Goal: Task Accomplishment & Management: Complete application form

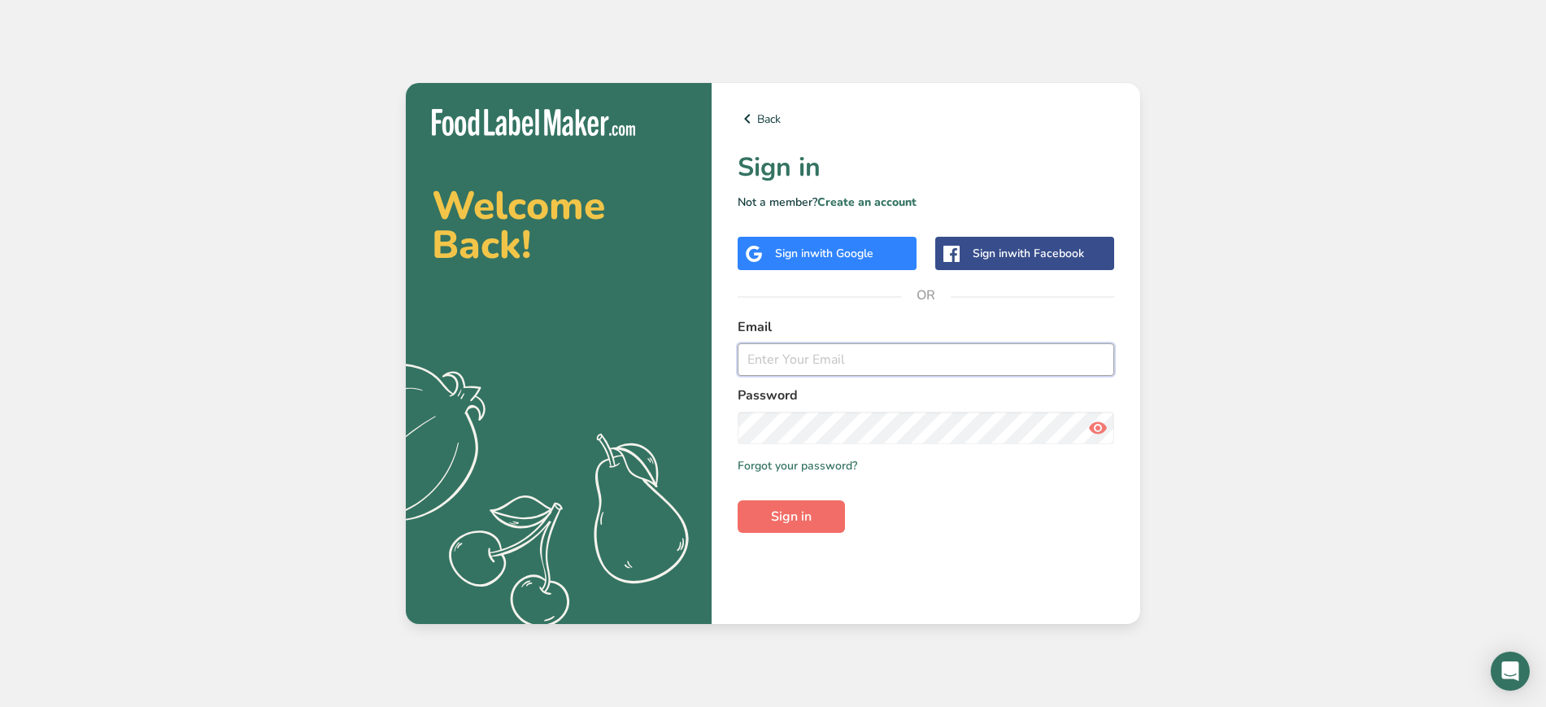
type input "[PERSON_NAME][EMAIL_ADDRESS][DOMAIN_NAME]"
click at [779, 517] on span "Sign in" at bounding box center [791, 517] width 41 height 20
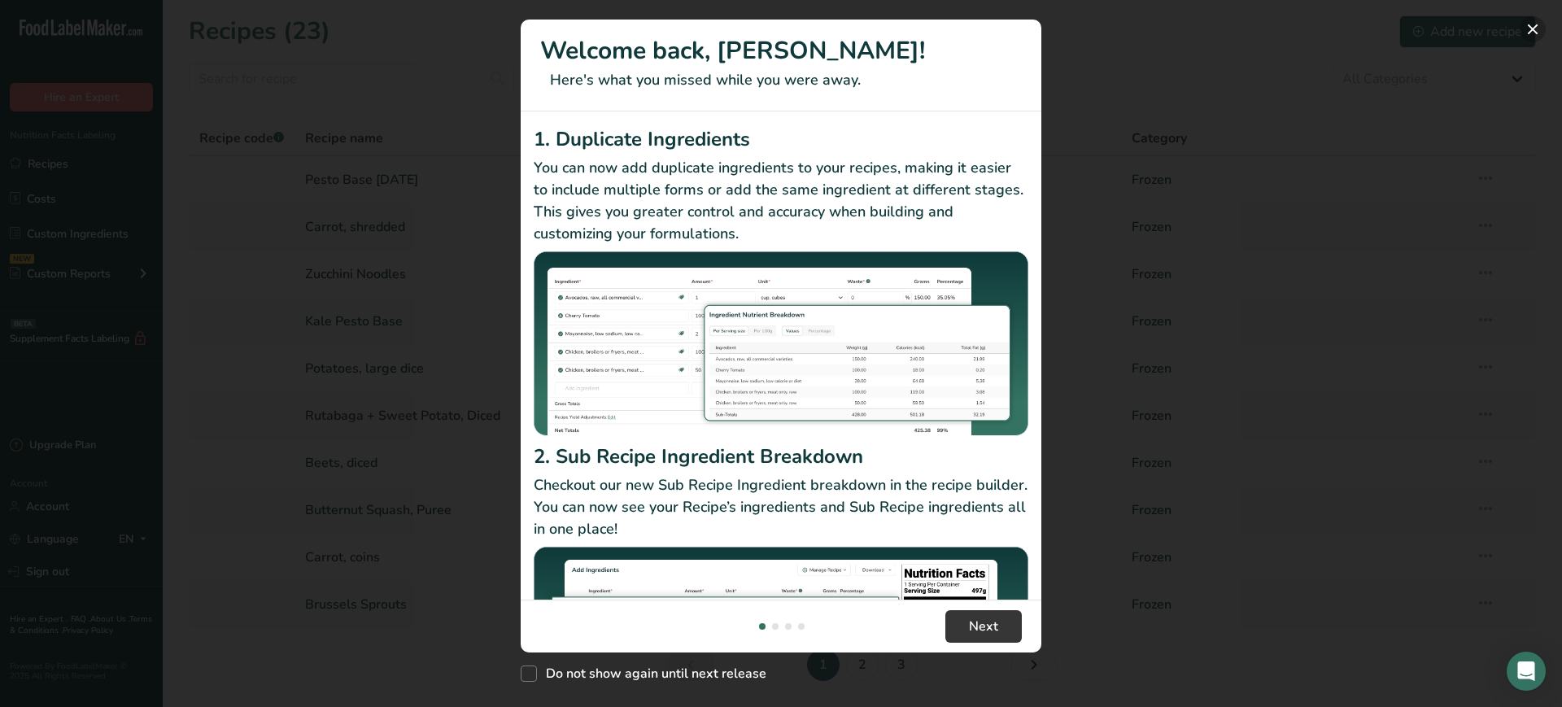
click at [1538, 32] on button "New Features" at bounding box center [1533, 29] width 26 height 26
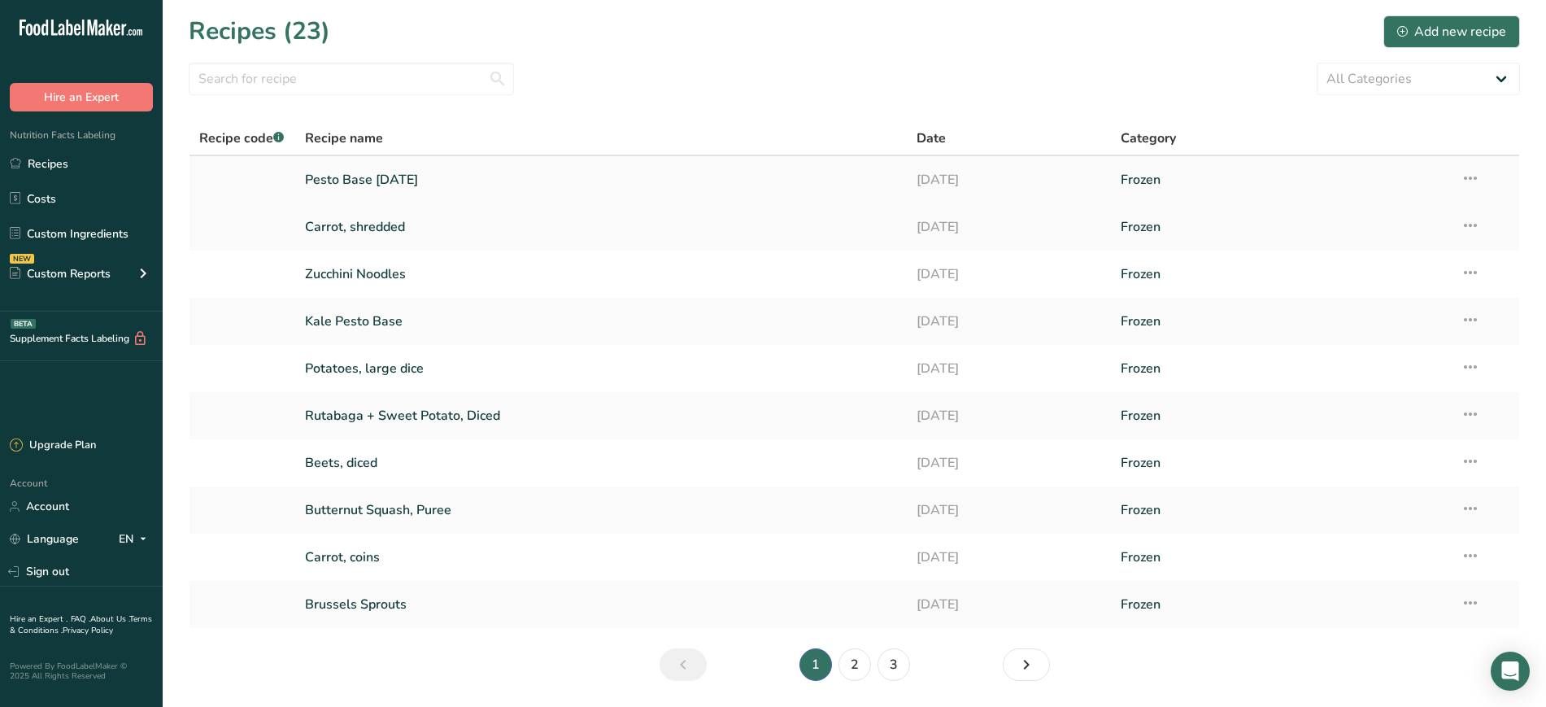
click at [355, 181] on link "Pesto Base [DATE]" at bounding box center [601, 180] width 593 height 34
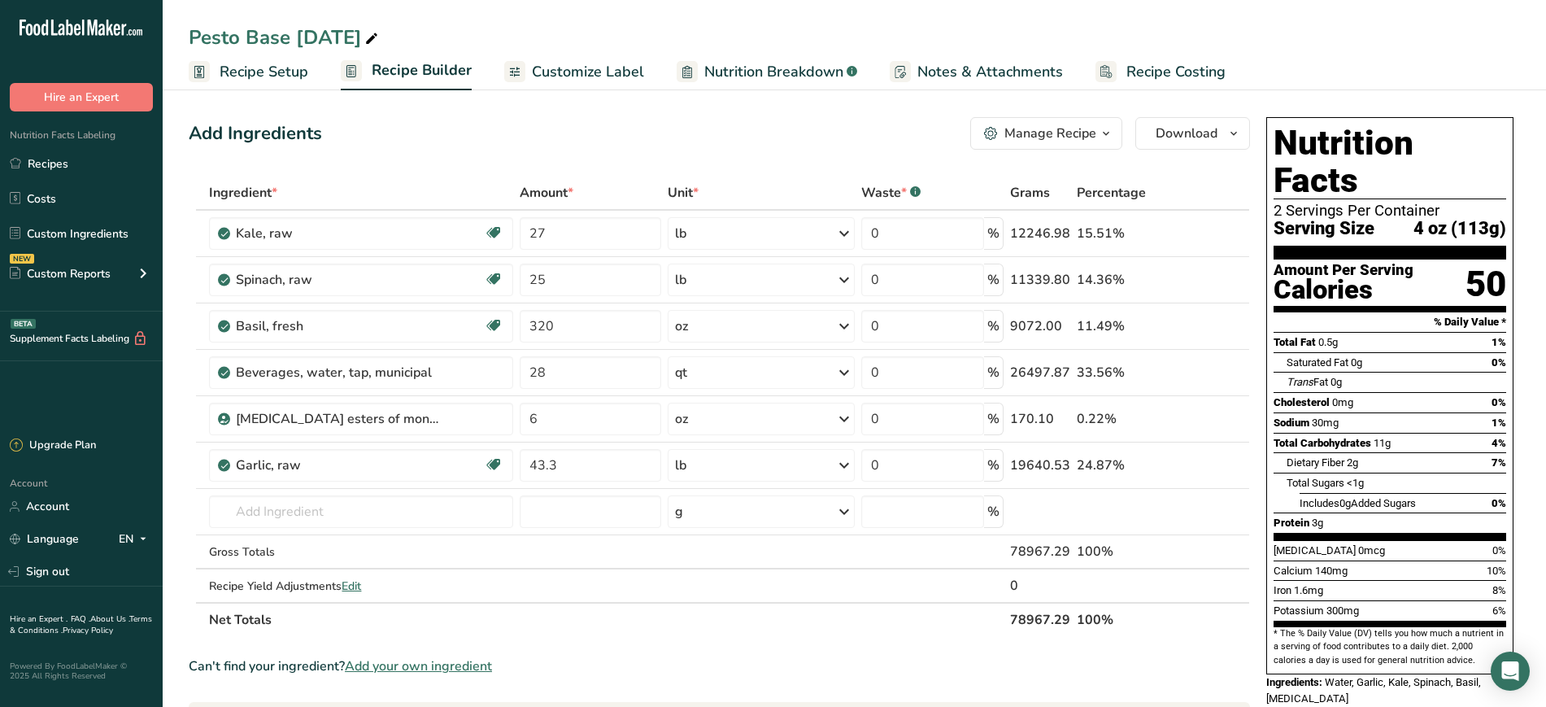
click at [298, 66] on span "Recipe Setup" at bounding box center [264, 72] width 89 height 22
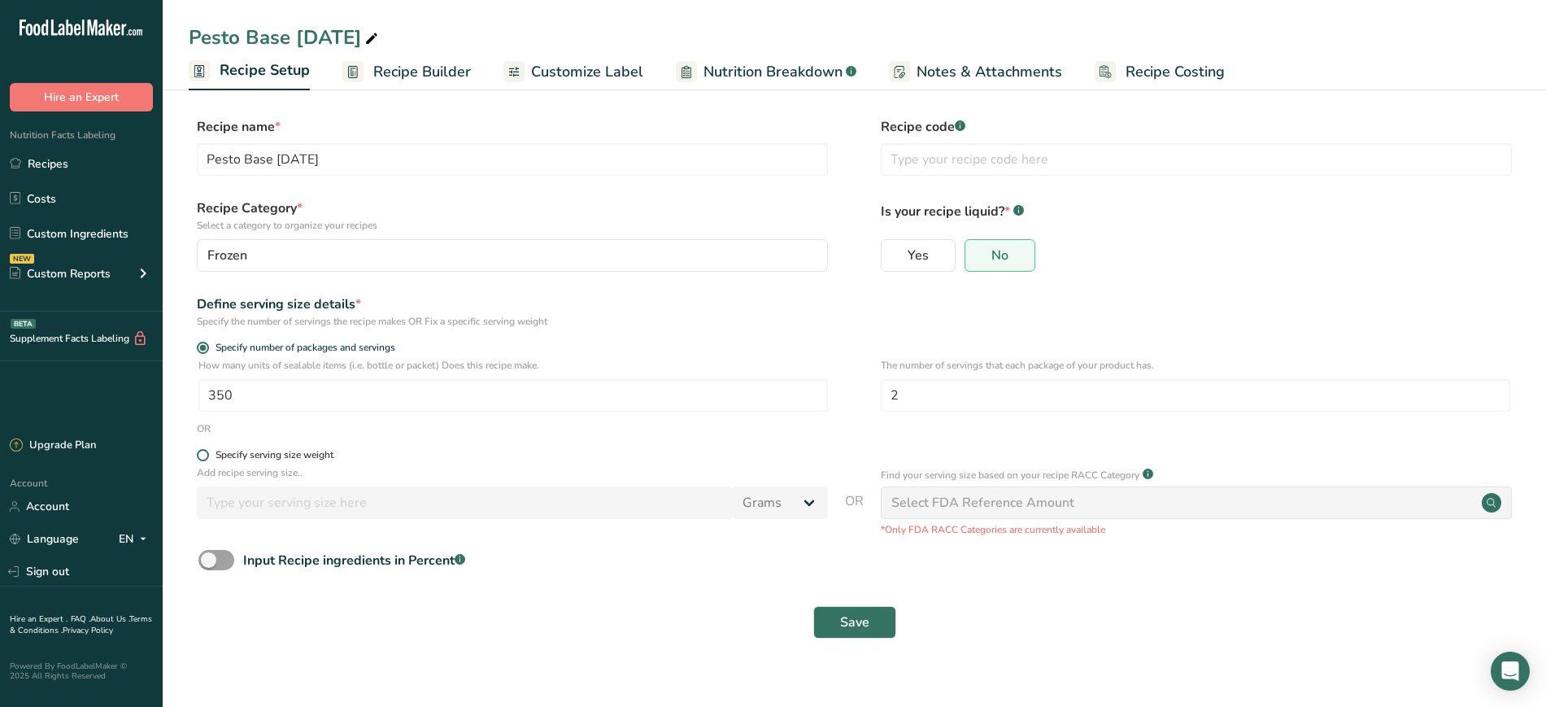
click at [299, 460] on div "Specify serving size weight" at bounding box center [275, 455] width 118 height 12
click at [207, 460] on input "Specify serving size weight" at bounding box center [202, 455] width 11 height 11
radio input "true"
radio input "false"
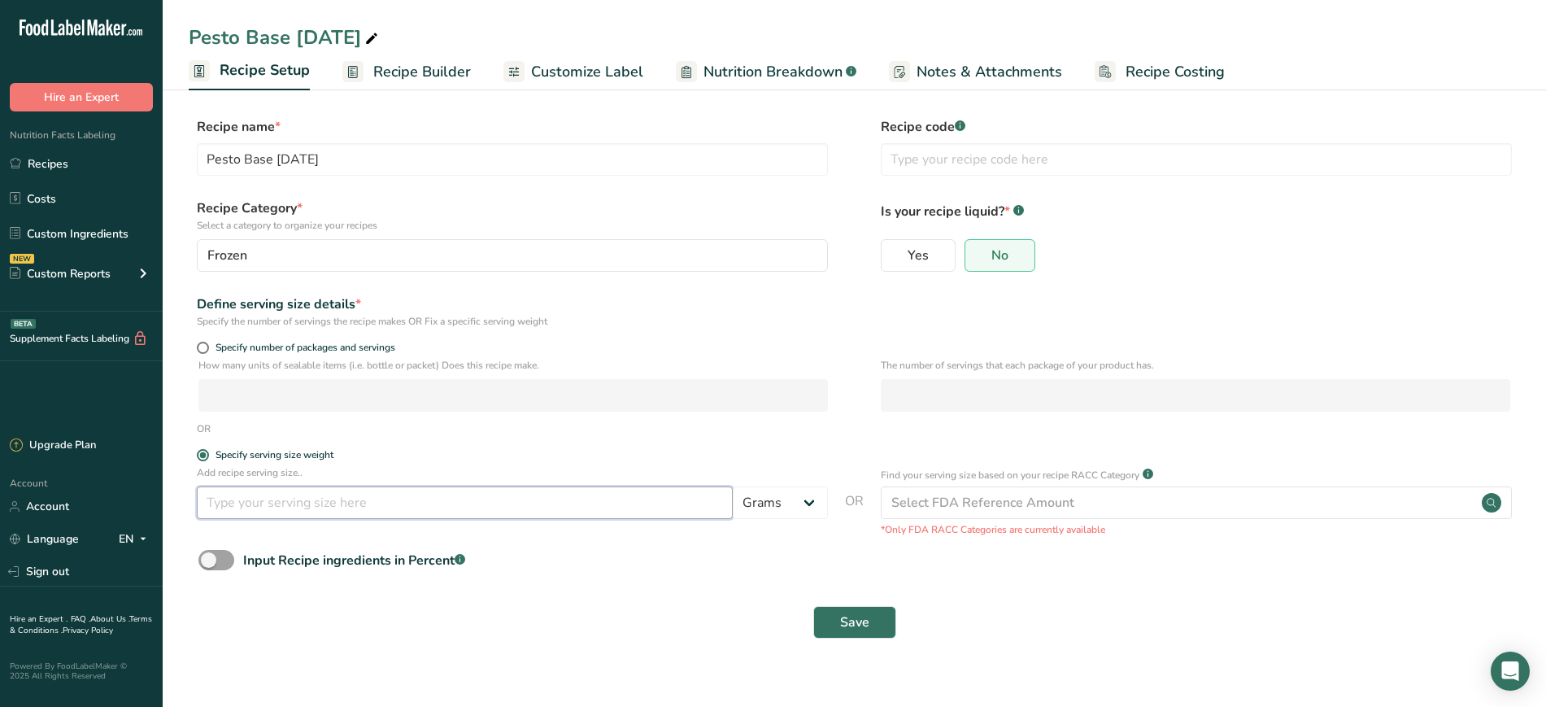
click at [347, 509] on input "number" at bounding box center [465, 502] width 536 height 33
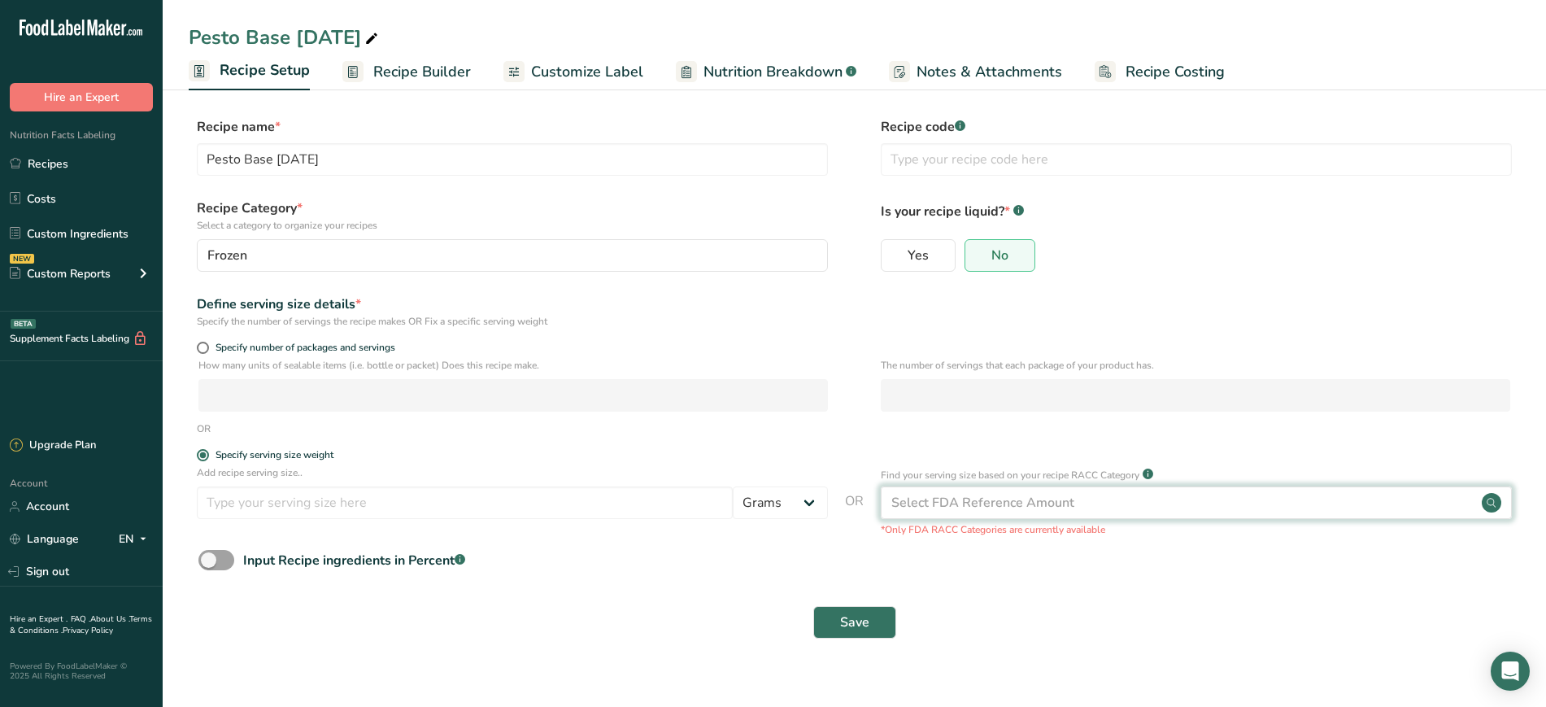
click at [923, 518] on div "Select FDA Reference Amount" at bounding box center [1196, 502] width 631 height 33
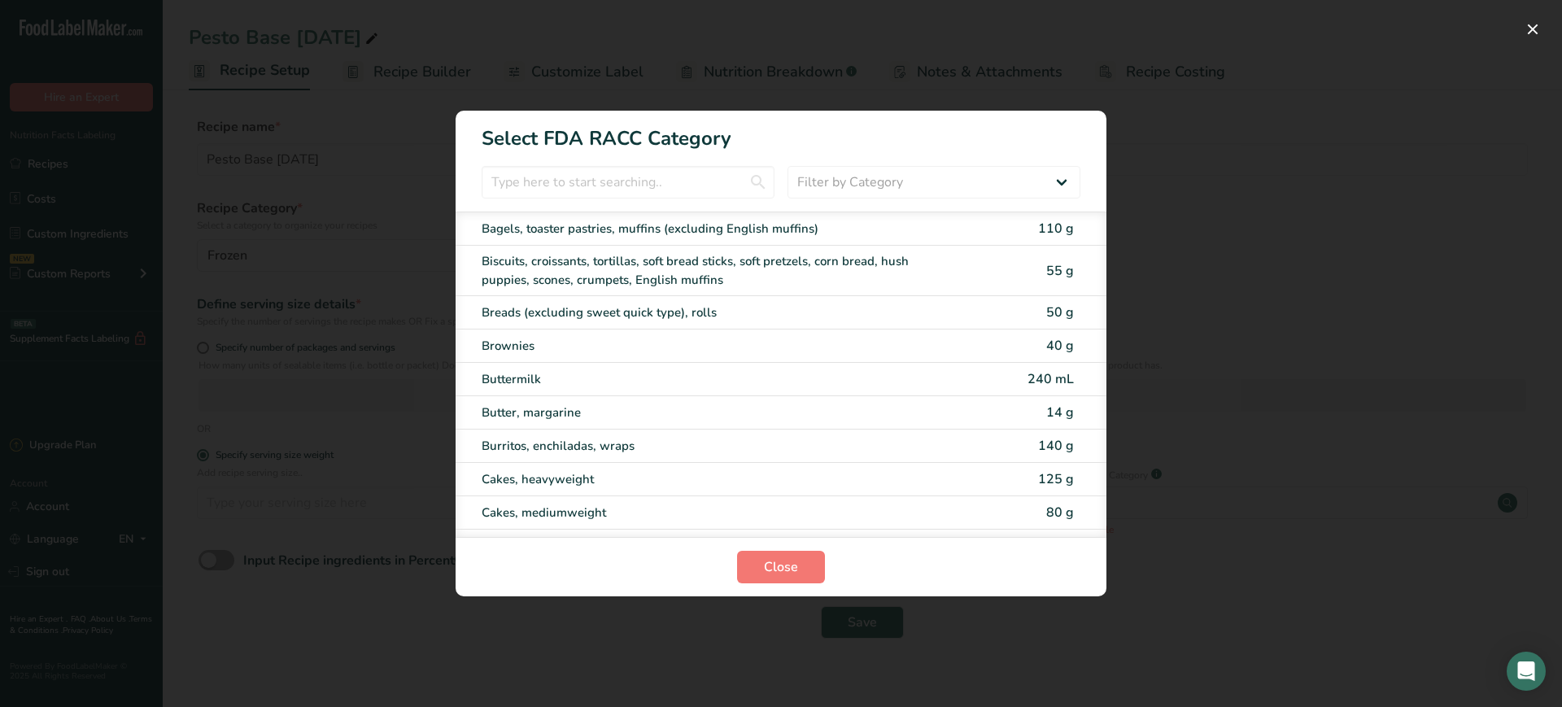
click at [1278, 558] on div "RACC Category Selection Modal" at bounding box center [781, 353] width 1562 height 707
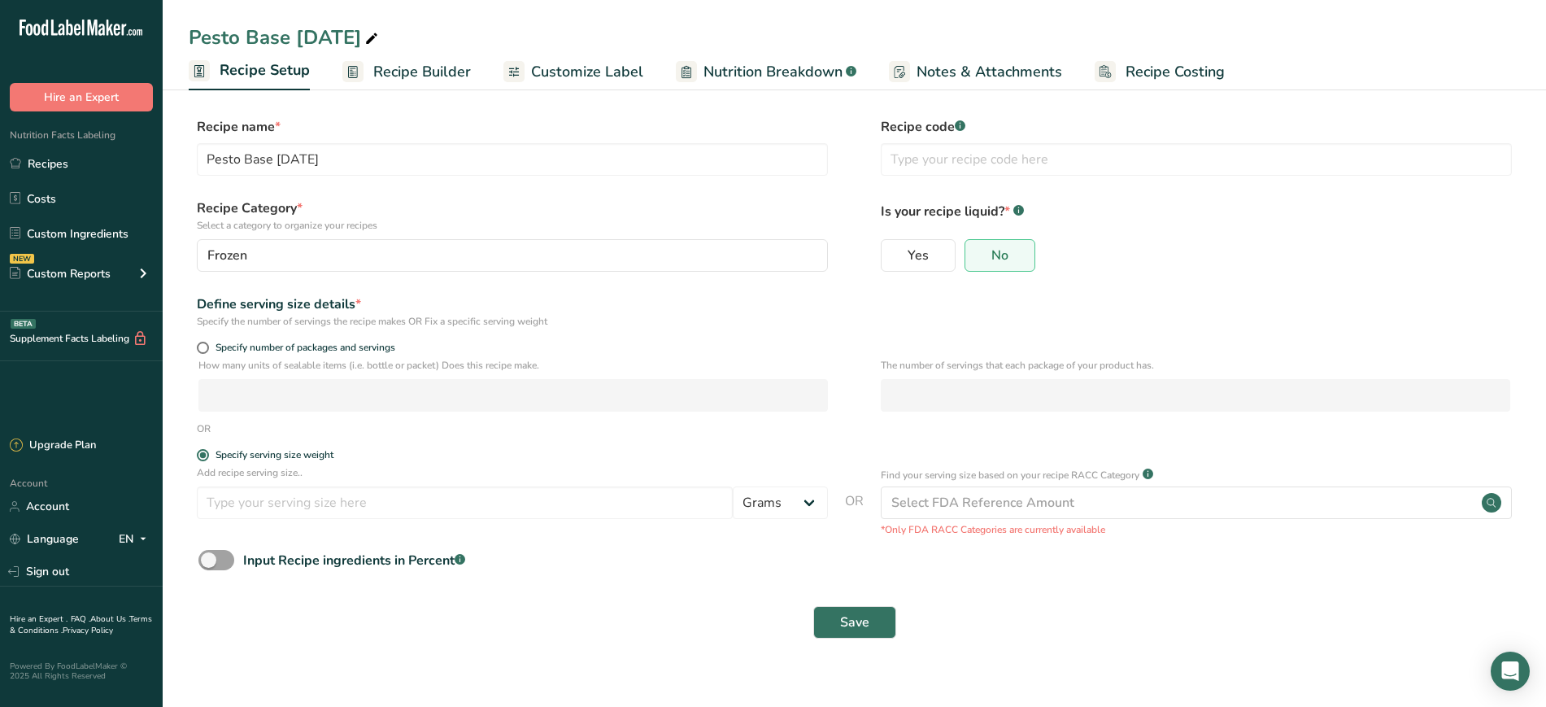
click at [809, 482] on div "Add recipe serving size.. Grams kg mg mcg lb oz l mL fl oz tbsp tsp cup qt gall…" at bounding box center [512, 496] width 631 height 62
click at [812, 504] on select "Grams kg mg mcg lb oz l mL fl oz tbsp tsp cup qt gallon" at bounding box center [780, 502] width 95 height 33
select select "5"
click at [733, 486] on select "Grams kg mg mcg lb oz l mL fl oz tbsp tsp cup qt gallon" at bounding box center [780, 502] width 95 height 33
click at [442, 495] on input "number" at bounding box center [465, 502] width 536 height 33
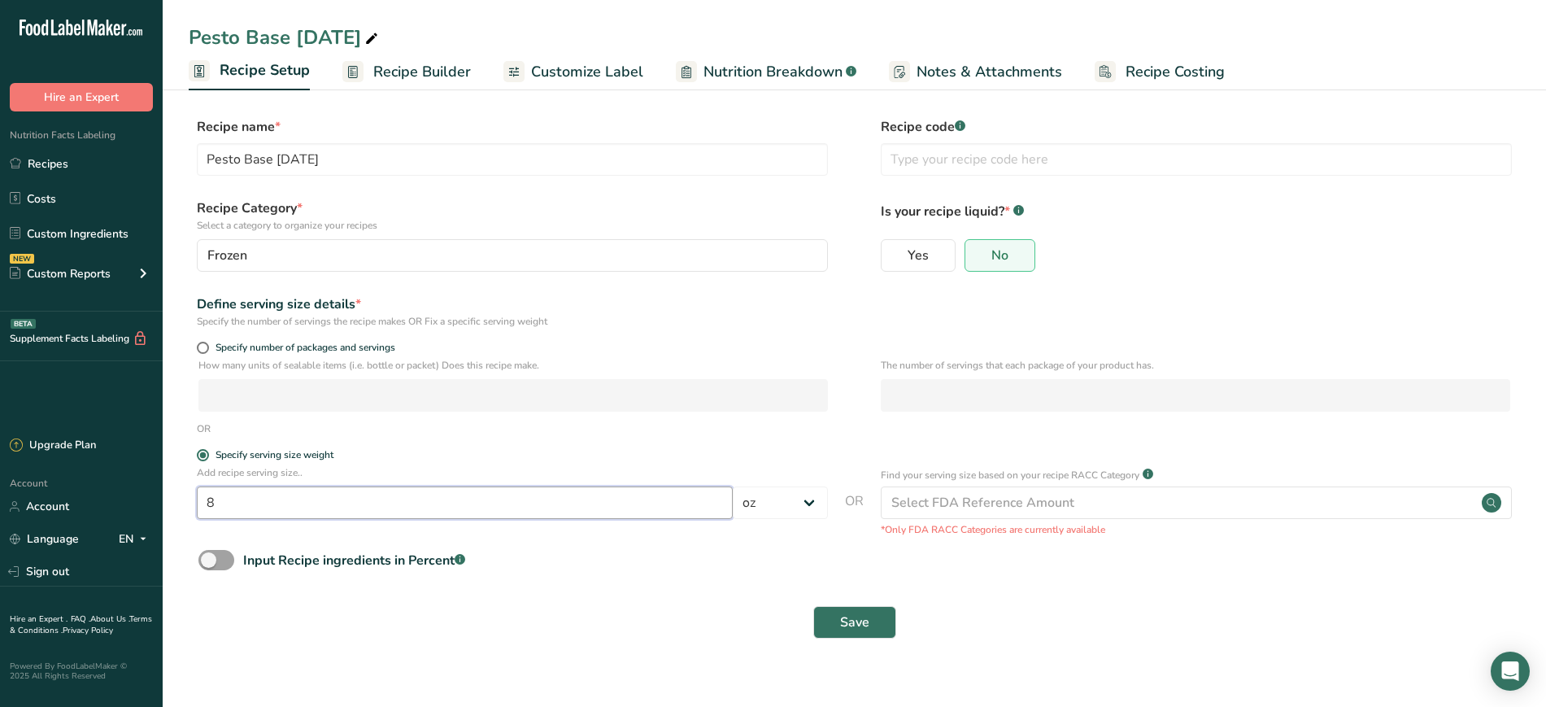
type input "8"
click at [591, 578] on div "Input Recipe ingredients in Percent .a-a{fill:#347362;}.b-a{fill:#fff;}" at bounding box center [855, 566] width 1332 height 33
click at [867, 634] on button "Save" at bounding box center [855, 622] width 83 height 33
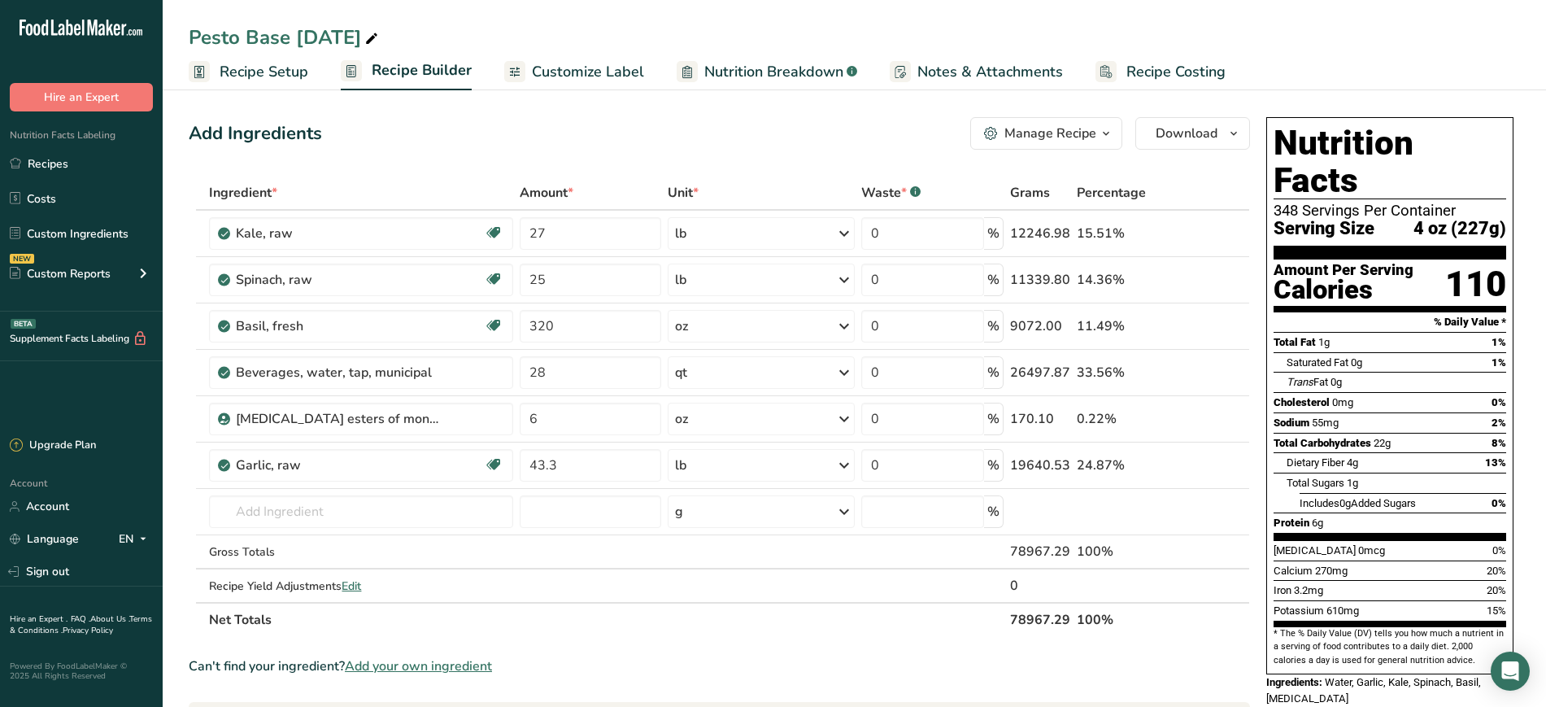
click at [236, 72] on span "Recipe Setup" at bounding box center [264, 72] width 89 height 22
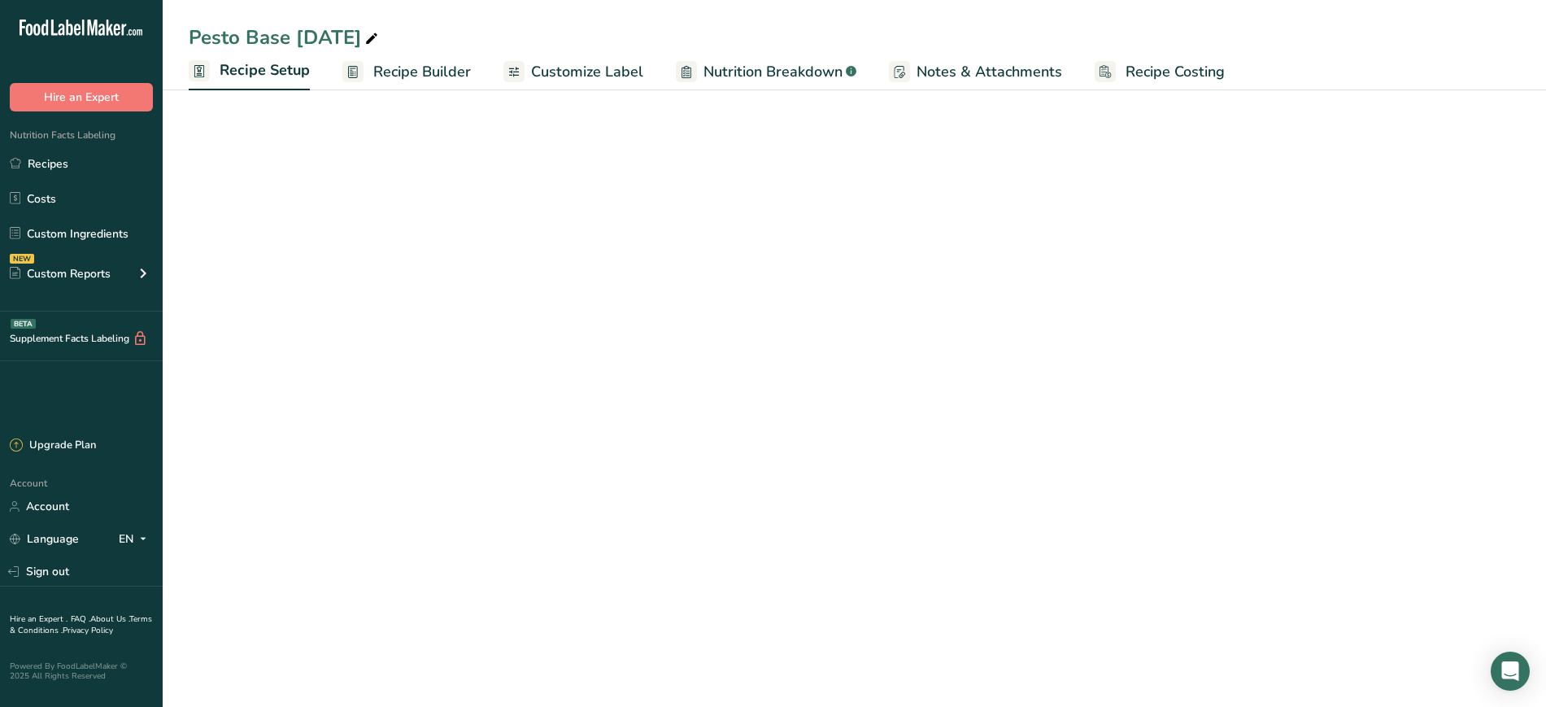
select select "5"
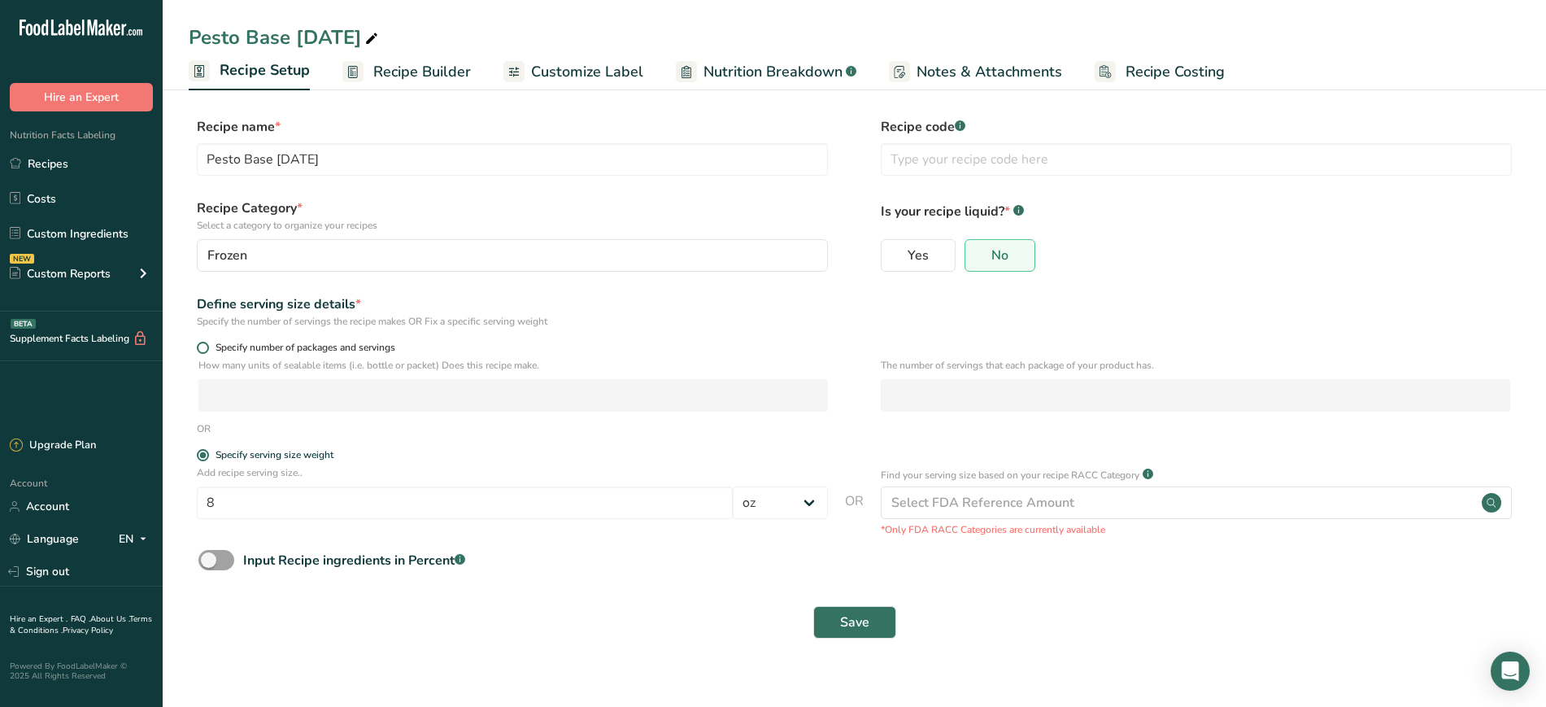
click at [346, 344] on span "Specify number of packages and servings" at bounding box center [302, 348] width 186 height 12
click at [207, 344] on input "Specify number of packages and servings" at bounding box center [202, 347] width 11 height 11
radio input "true"
radio input "false"
select select "0"
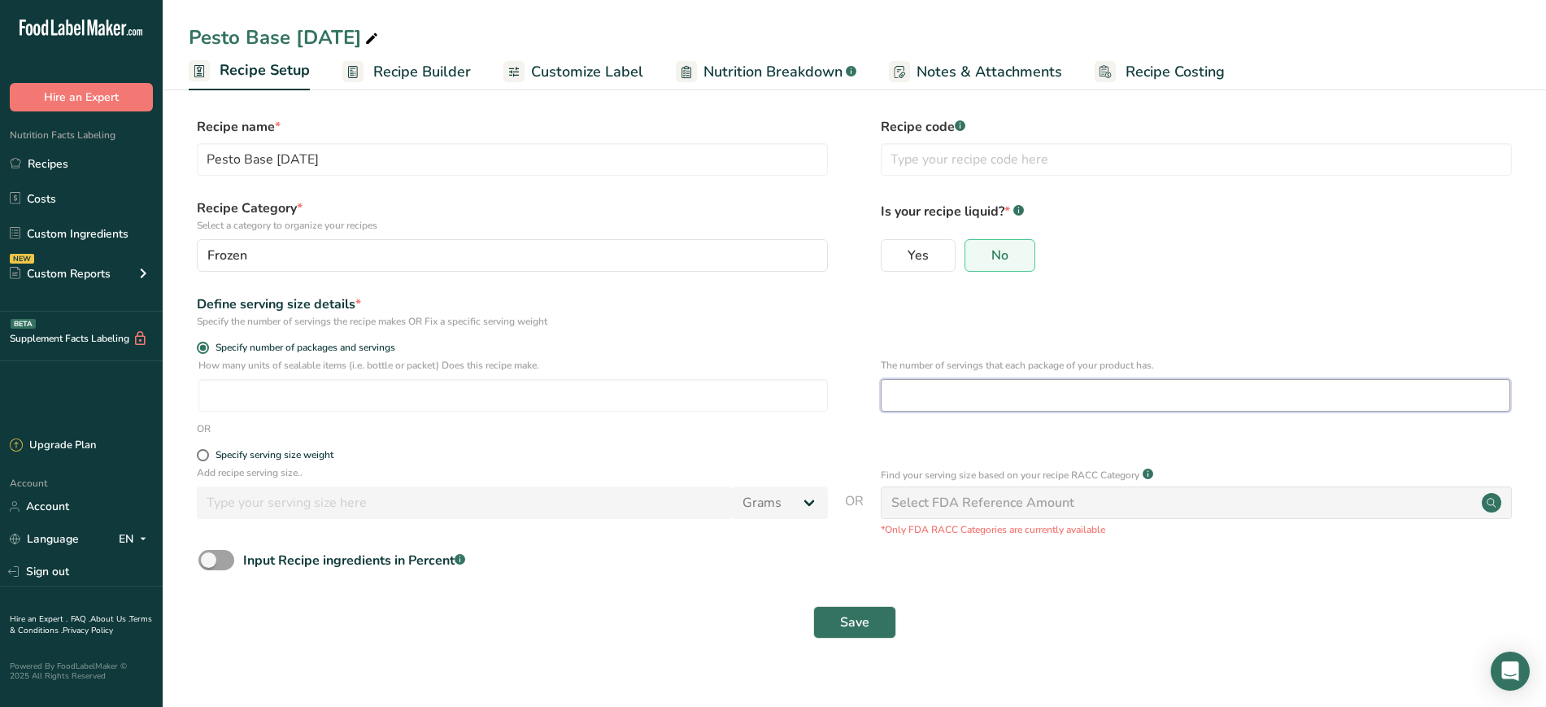
click at [1000, 399] on input "number" at bounding box center [1196, 395] width 630 height 33
type input "2"
click at [854, 635] on button "Save" at bounding box center [855, 622] width 83 height 33
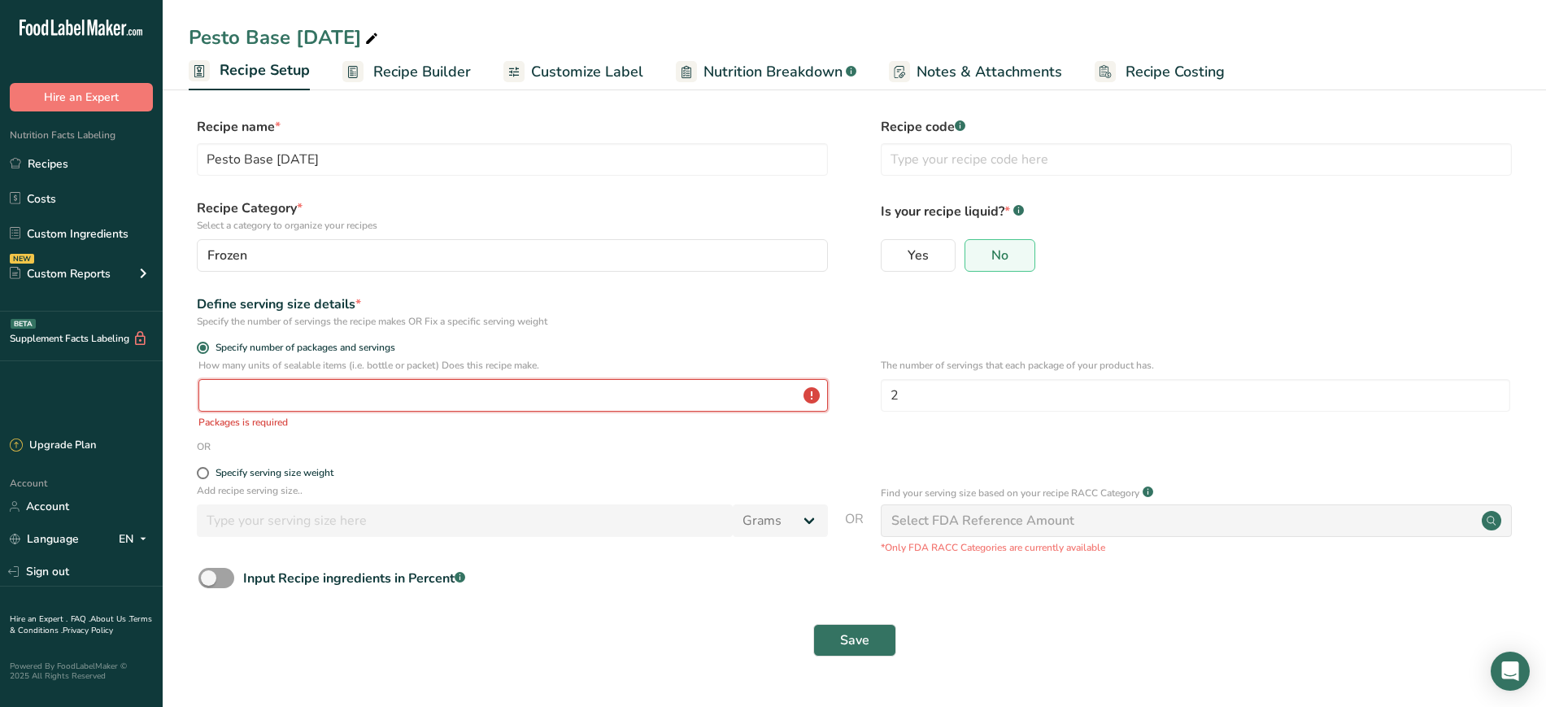
click at [517, 396] on input "number" at bounding box center [513, 395] width 630 height 33
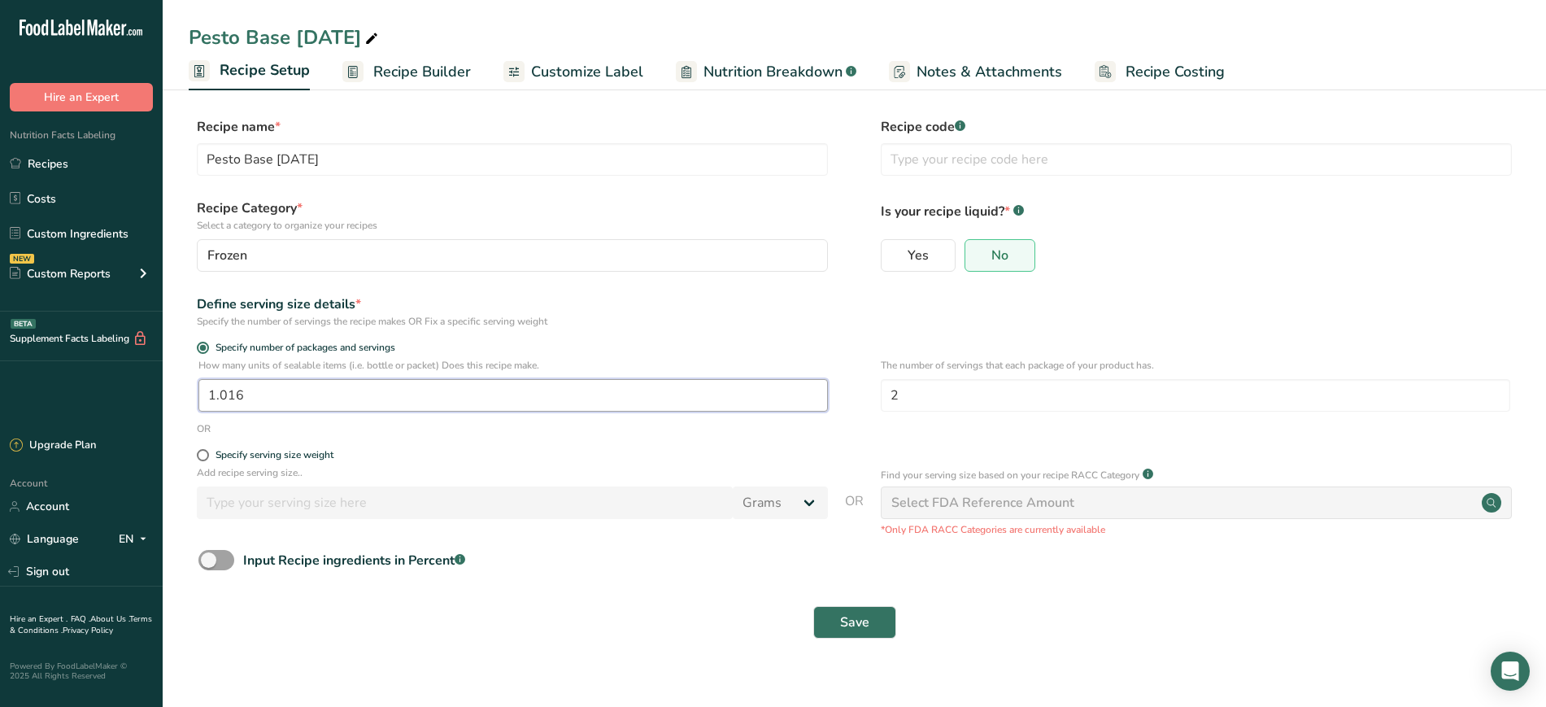
click at [517, 396] on input "1.016" at bounding box center [513, 395] width 630 height 33
type input "1"
click at [245, 455] on div "Specify serving size weight" at bounding box center [275, 455] width 118 height 12
click at [207, 455] on input "Specify serving size weight" at bounding box center [202, 455] width 11 height 11
radio input "true"
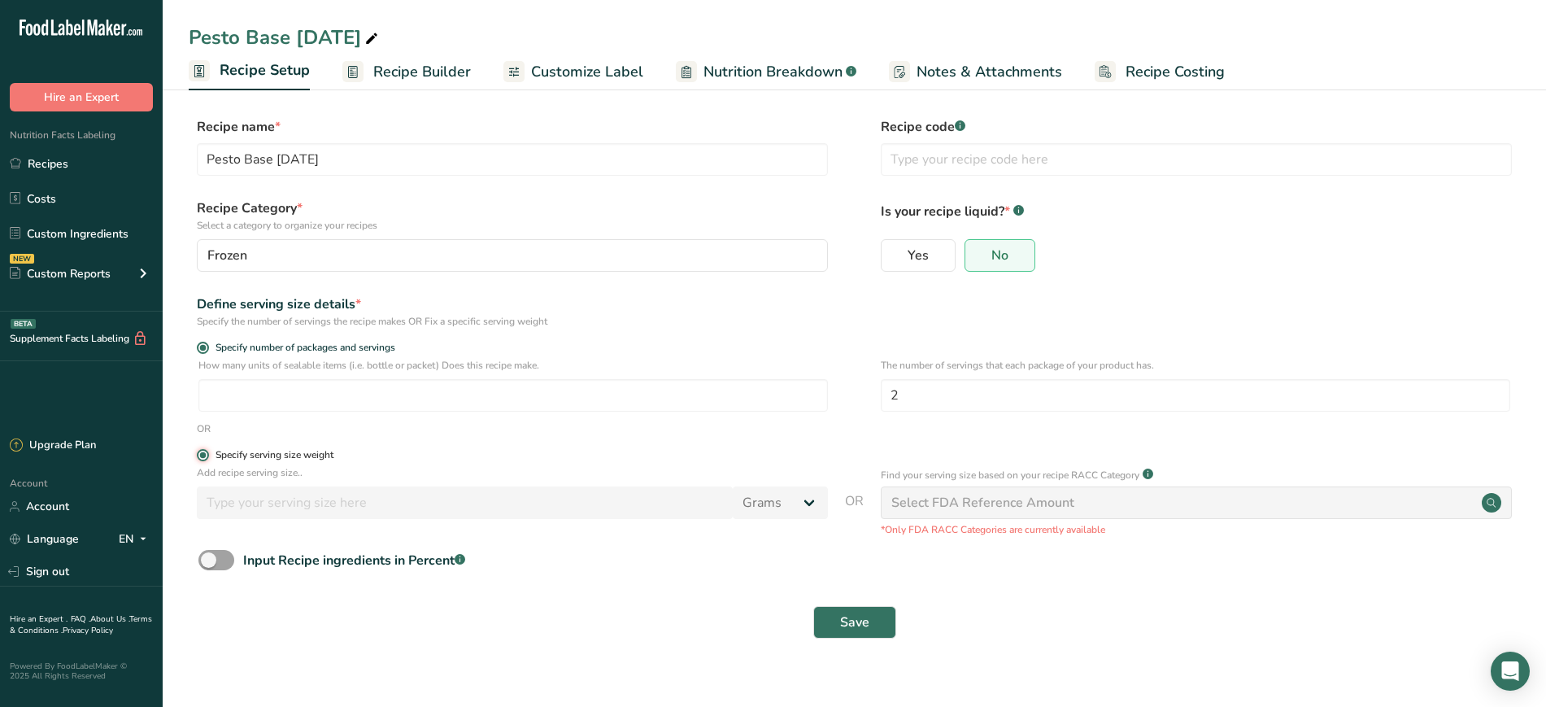
radio input "false"
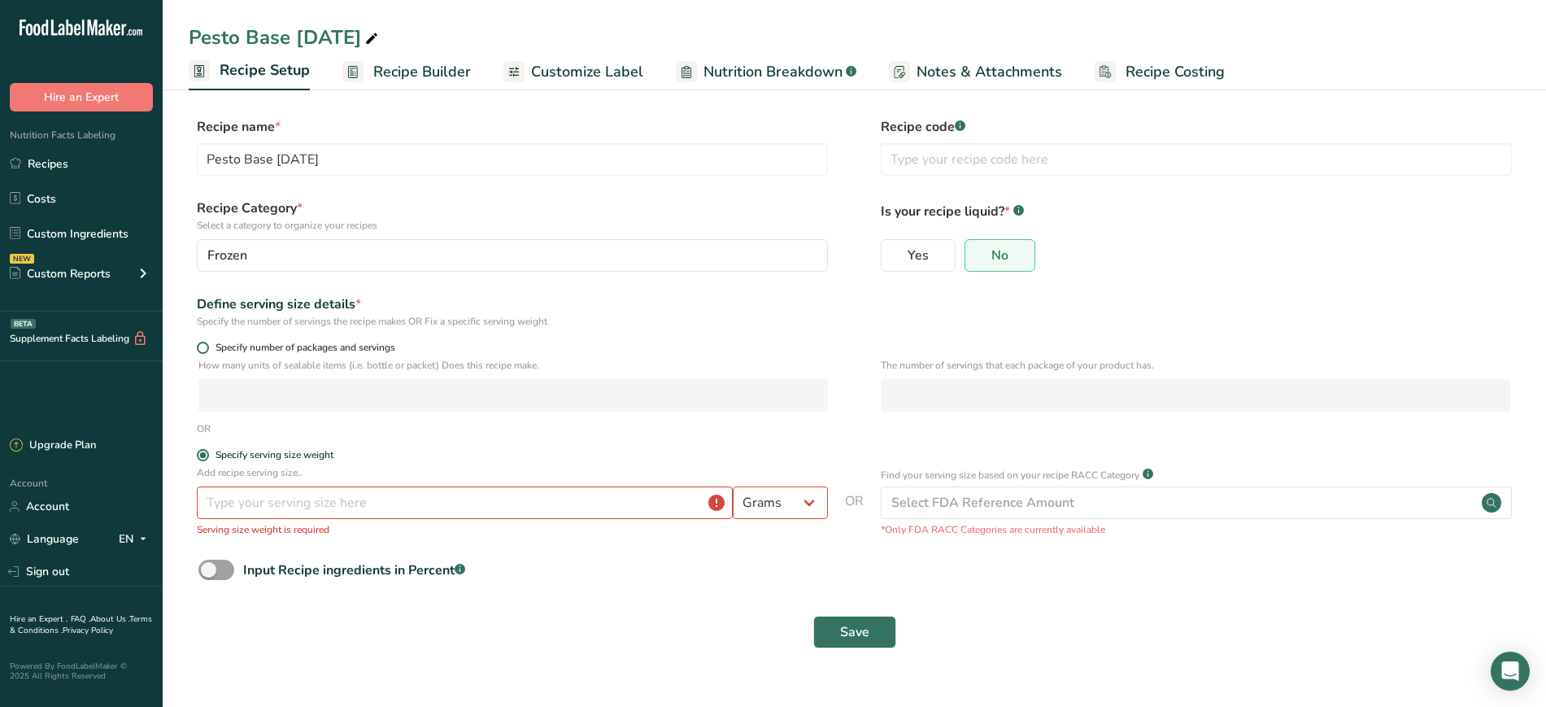
click at [373, 350] on span "Specify number of packages and servings" at bounding box center [302, 348] width 186 height 12
click at [207, 350] on input "Specify number of packages and servings" at bounding box center [202, 347] width 11 height 11
radio input "true"
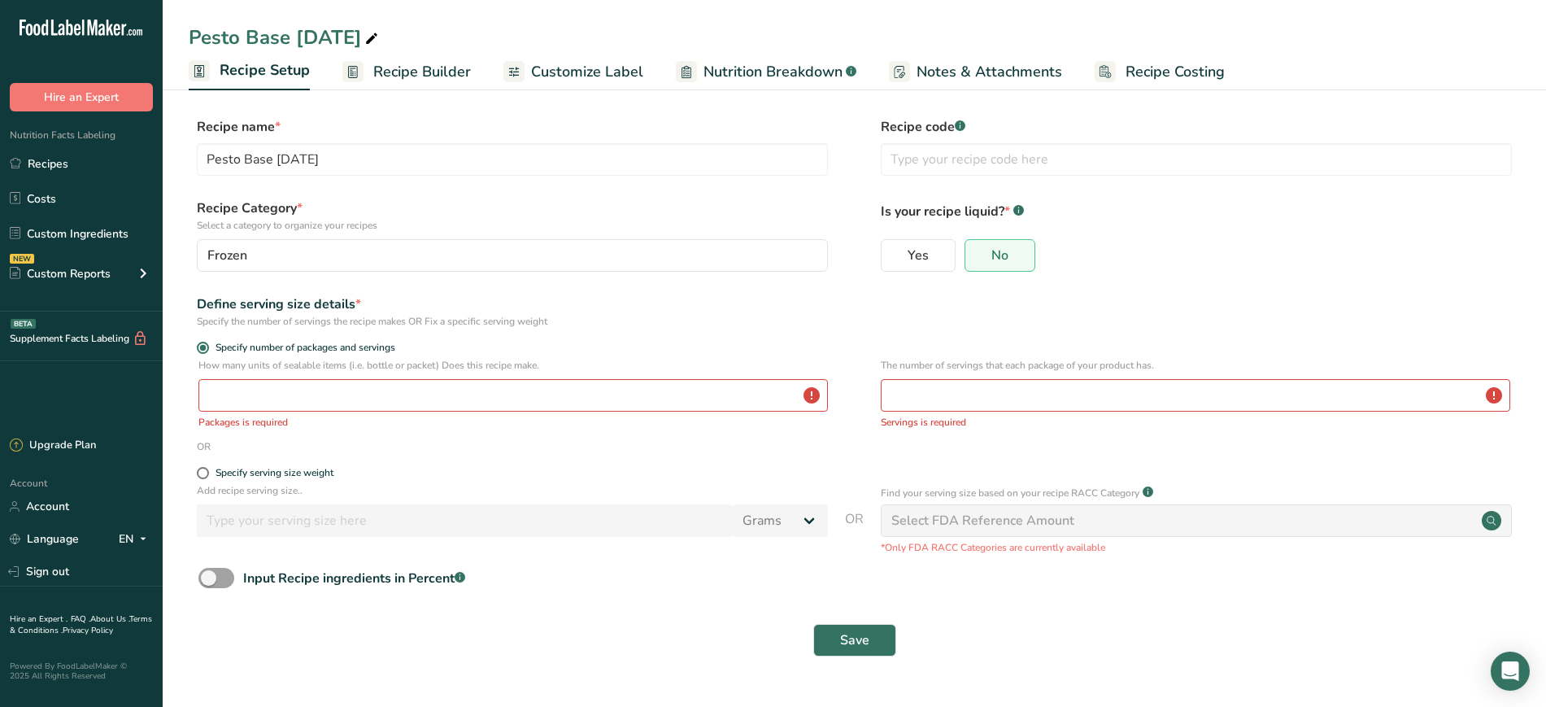
click at [913, 525] on div "Select FDA Reference Amount" at bounding box center [983, 521] width 183 height 20
click at [1119, 515] on div "Select FDA Reference Amount" at bounding box center [1196, 520] width 631 height 33
click at [302, 467] on div "Specify serving size weight" at bounding box center [275, 473] width 118 height 12
click at [207, 468] on input "Specify serving size weight" at bounding box center [202, 473] width 11 height 11
radio input "true"
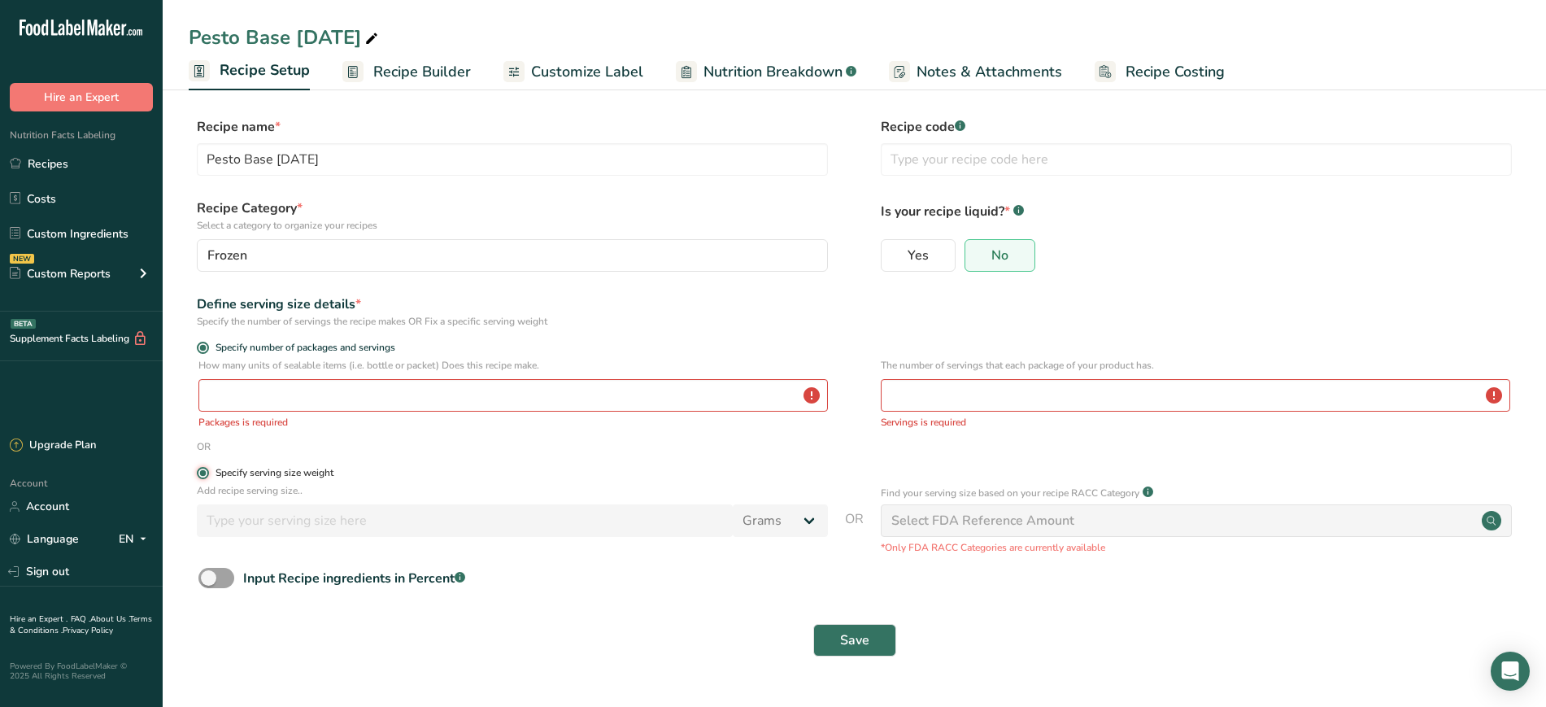
radio input "false"
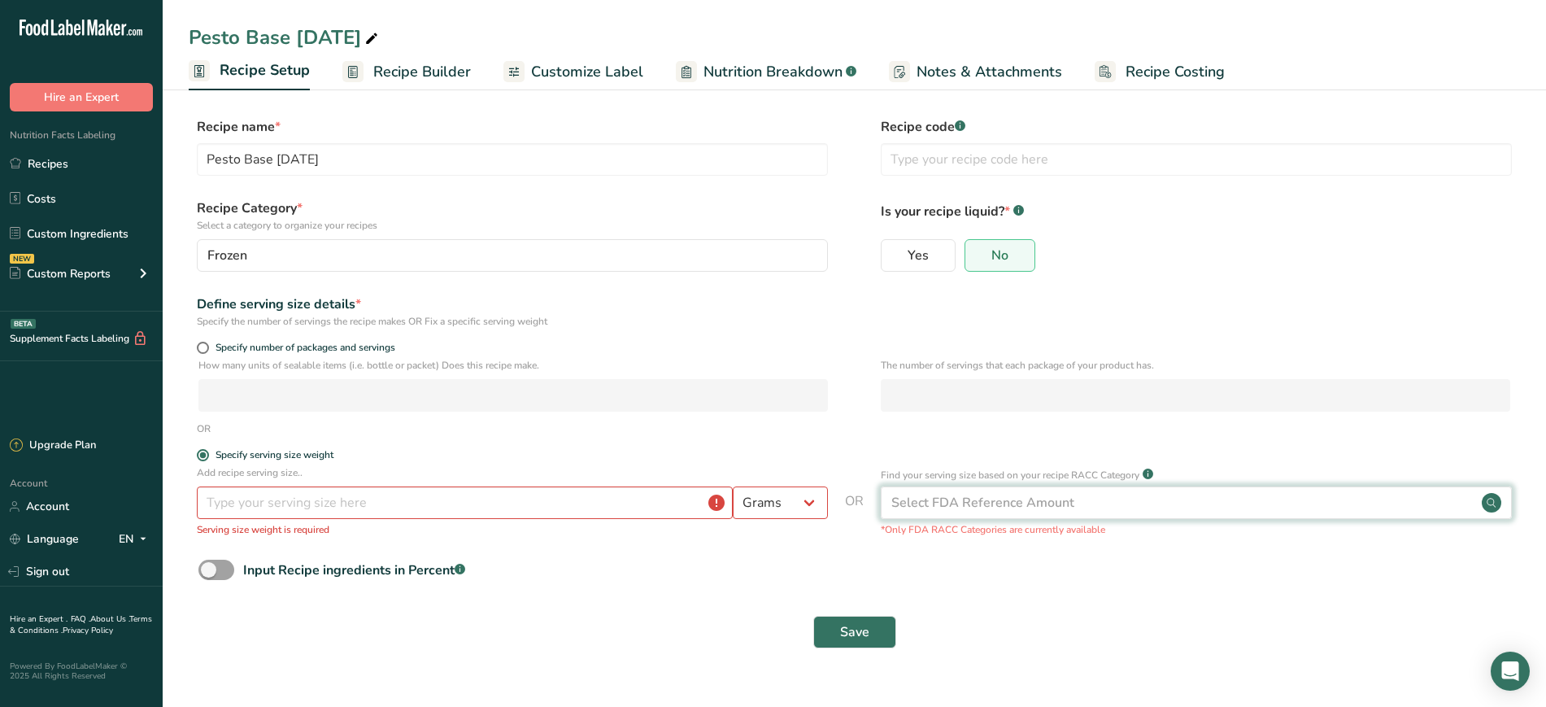
click at [1062, 510] on div "Select FDA Reference Amount" at bounding box center [983, 503] width 183 height 20
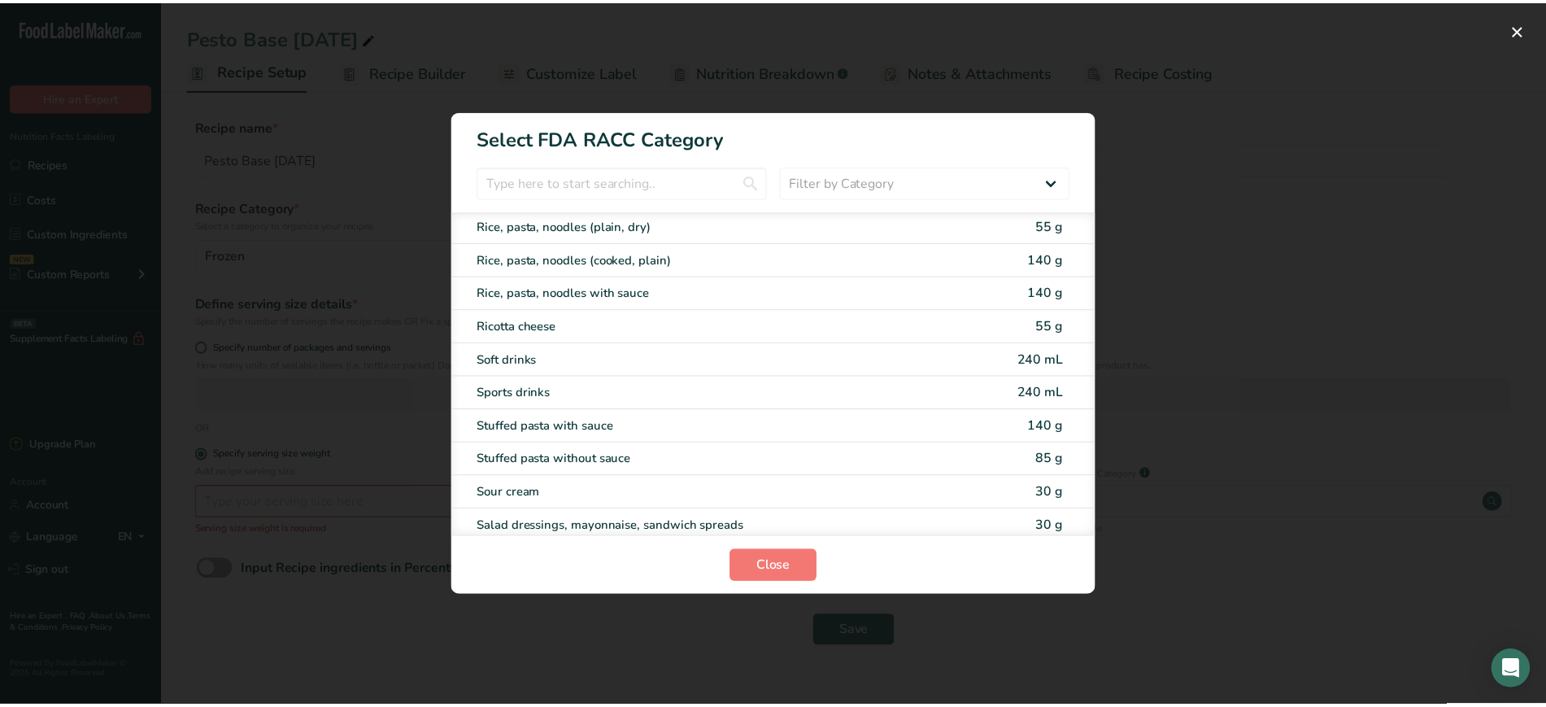
scroll to position [3195, 0]
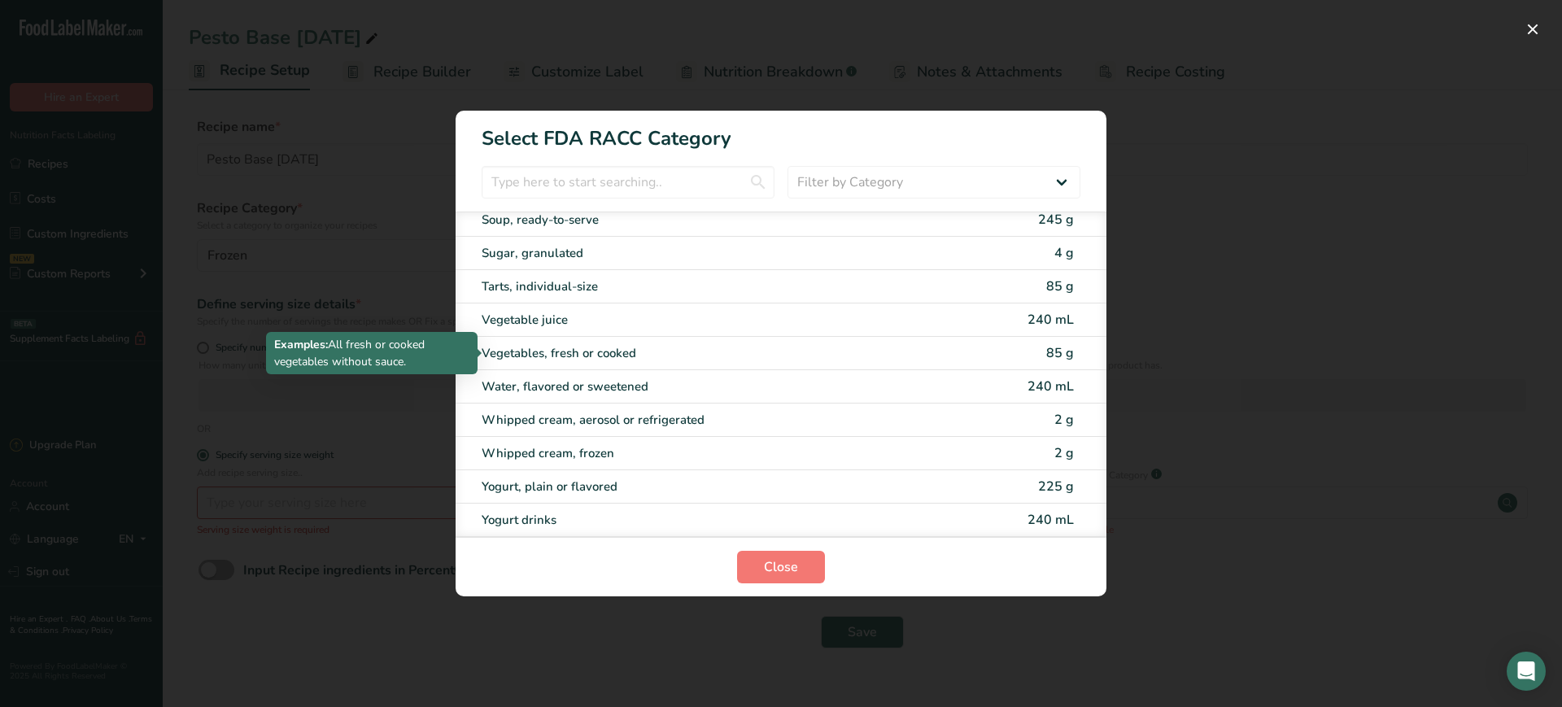
click at [613, 350] on div "Vegetables, fresh or cooked" at bounding box center [713, 353] width 462 height 19
type input "85"
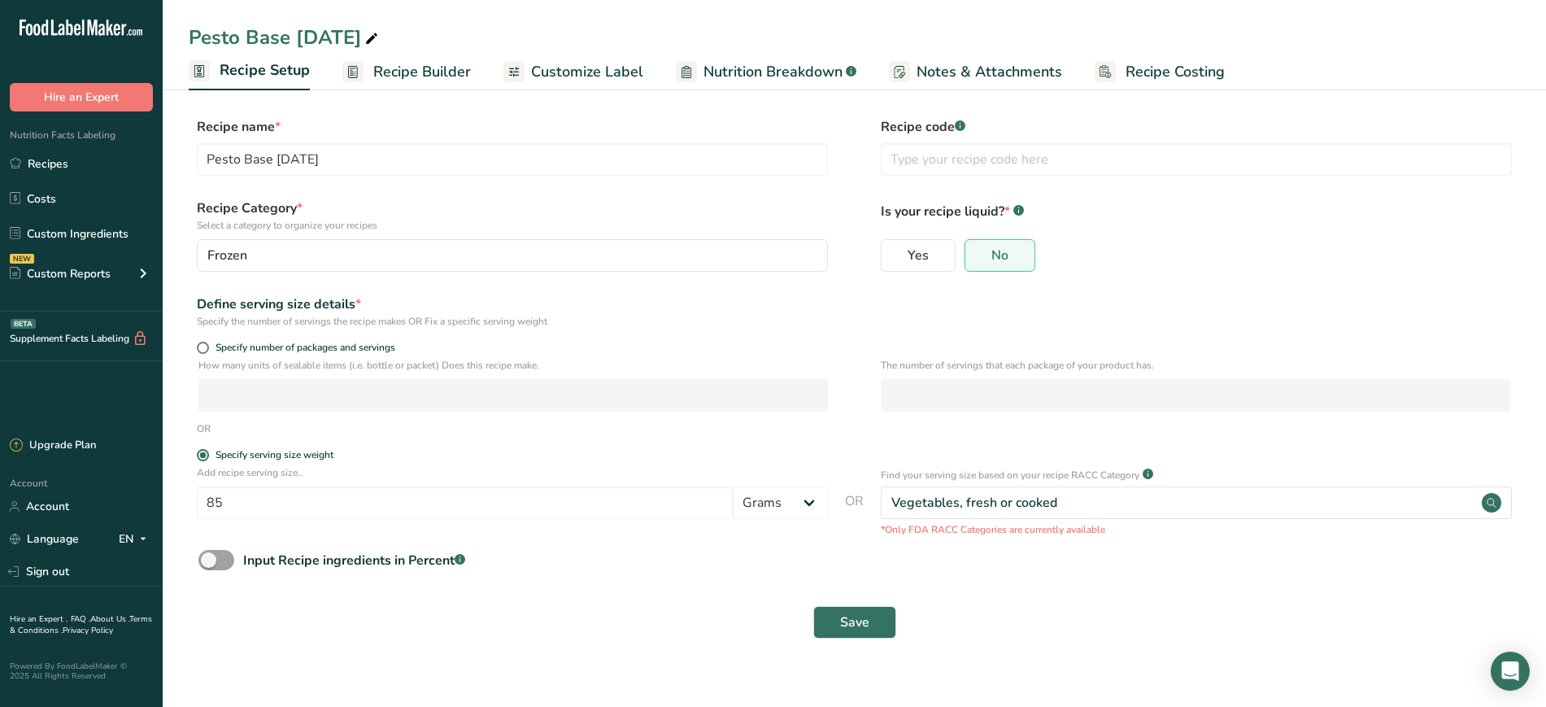
drag, startPoint x: 872, startPoint y: 604, endPoint x: 1070, endPoint y: 590, distance: 198.2
click at [1070, 590] on form "Recipe name * Pesto Base [DATE] Recipe code .a-a{fill:#347362;}.b-a{fill:#fff;}…" at bounding box center [855, 382] width 1332 height 531
click at [831, 626] on button "Save" at bounding box center [855, 622] width 83 height 33
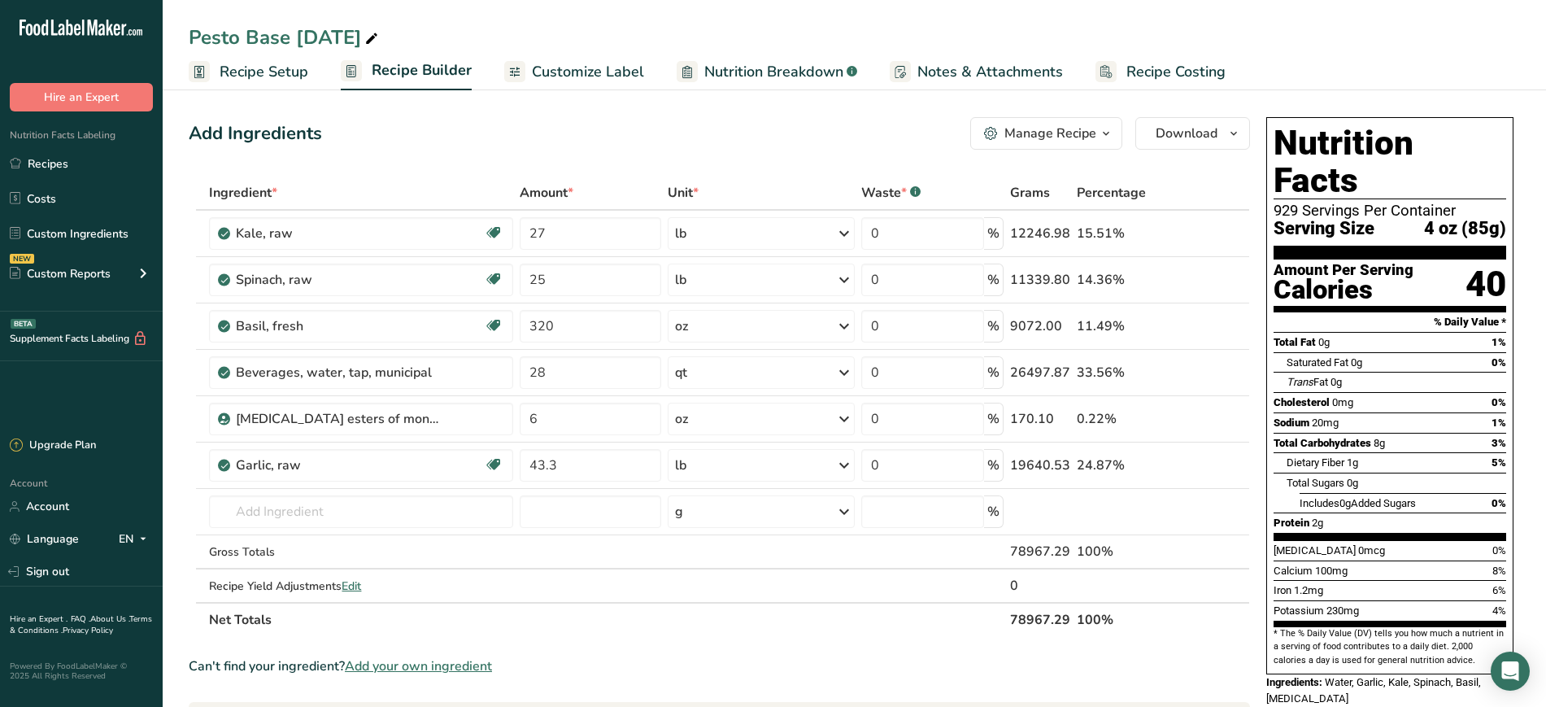
click at [203, 69] on rect at bounding box center [199, 71] width 21 height 21
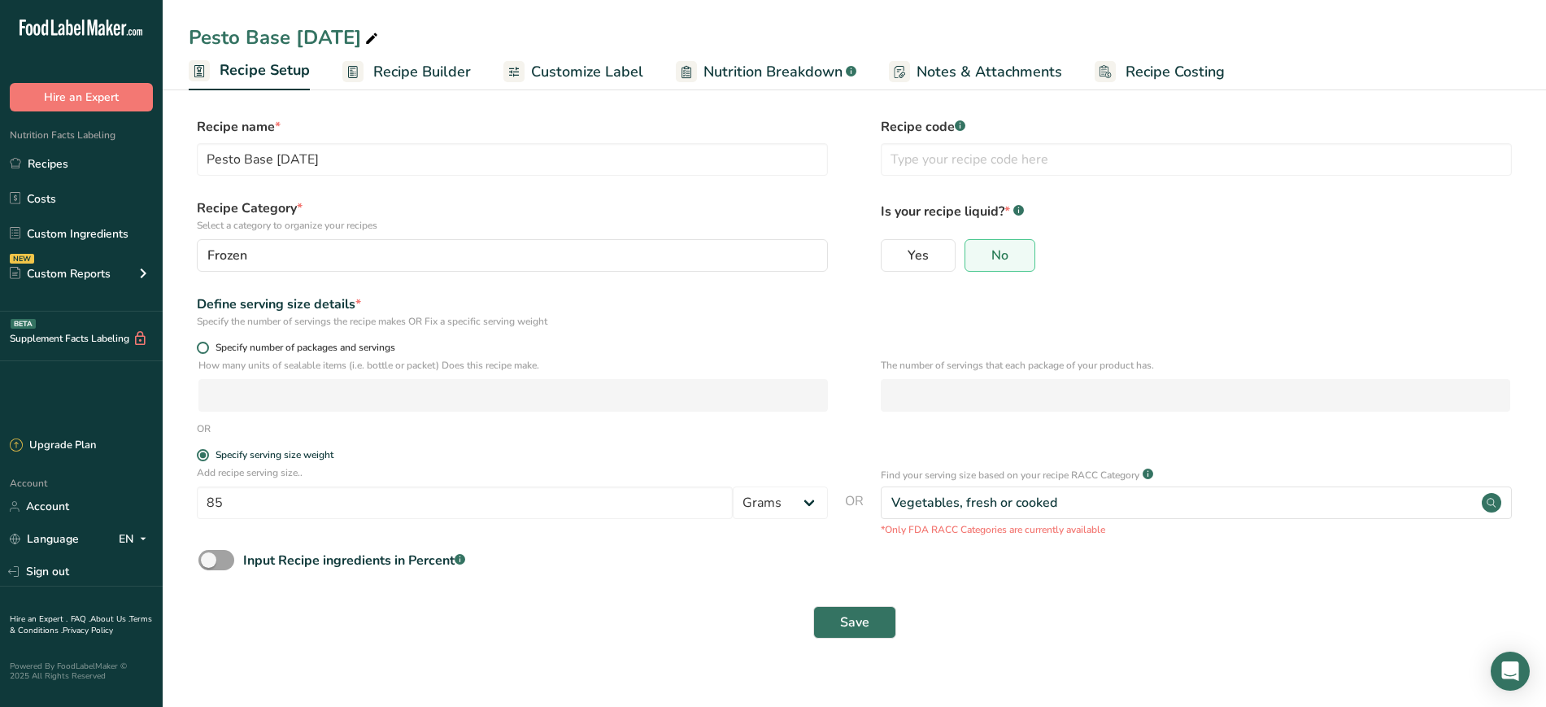
click at [364, 351] on span "Specify number of packages and servings" at bounding box center [302, 348] width 186 height 12
click at [207, 351] on input "Specify number of packages and servings" at bounding box center [202, 347] width 11 height 11
radio input "true"
radio input "false"
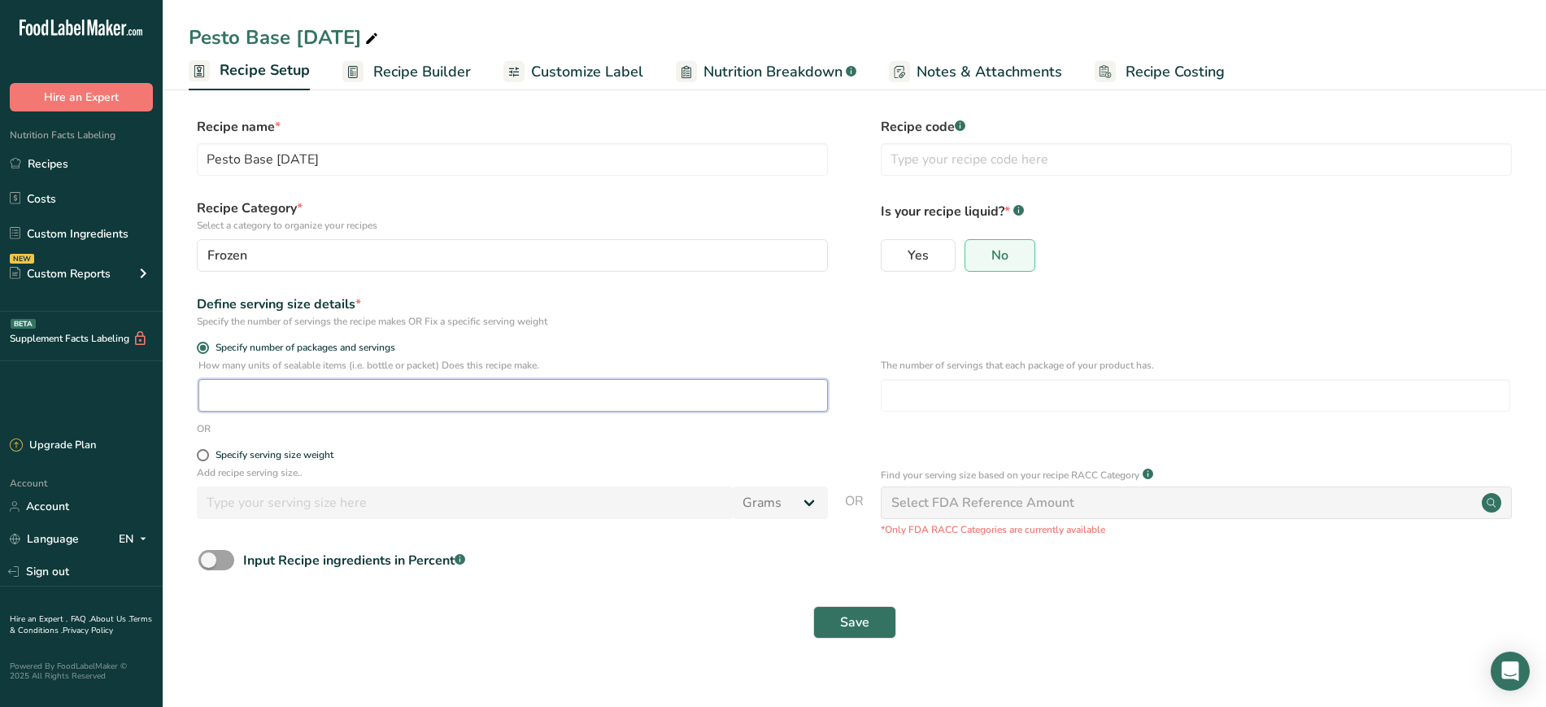
click at [373, 405] on input "number" at bounding box center [513, 395] width 630 height 33
type input "1.022"
click at [1516, 666] on icon "Open Intercom Messenger" at bounding box center [1510, 671] width 19 height 21
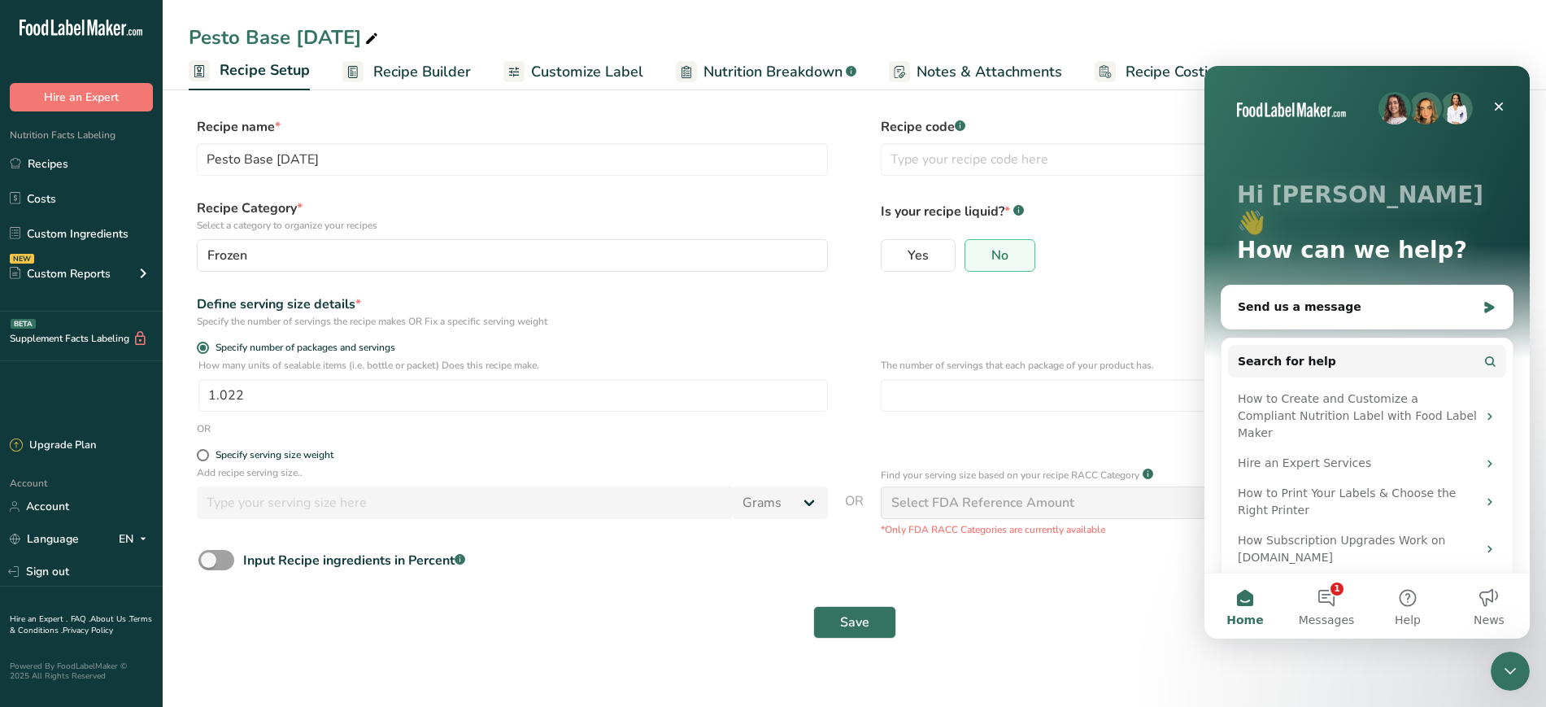
drag, startPoint x: 1332, startPoint y: 600, endPoint x: 1123, endPoint y: 598, distance: 209.1
click html "Hi [PERSON_NAME] 👋 How can we help? Send us a message Search for help How to Cr…"
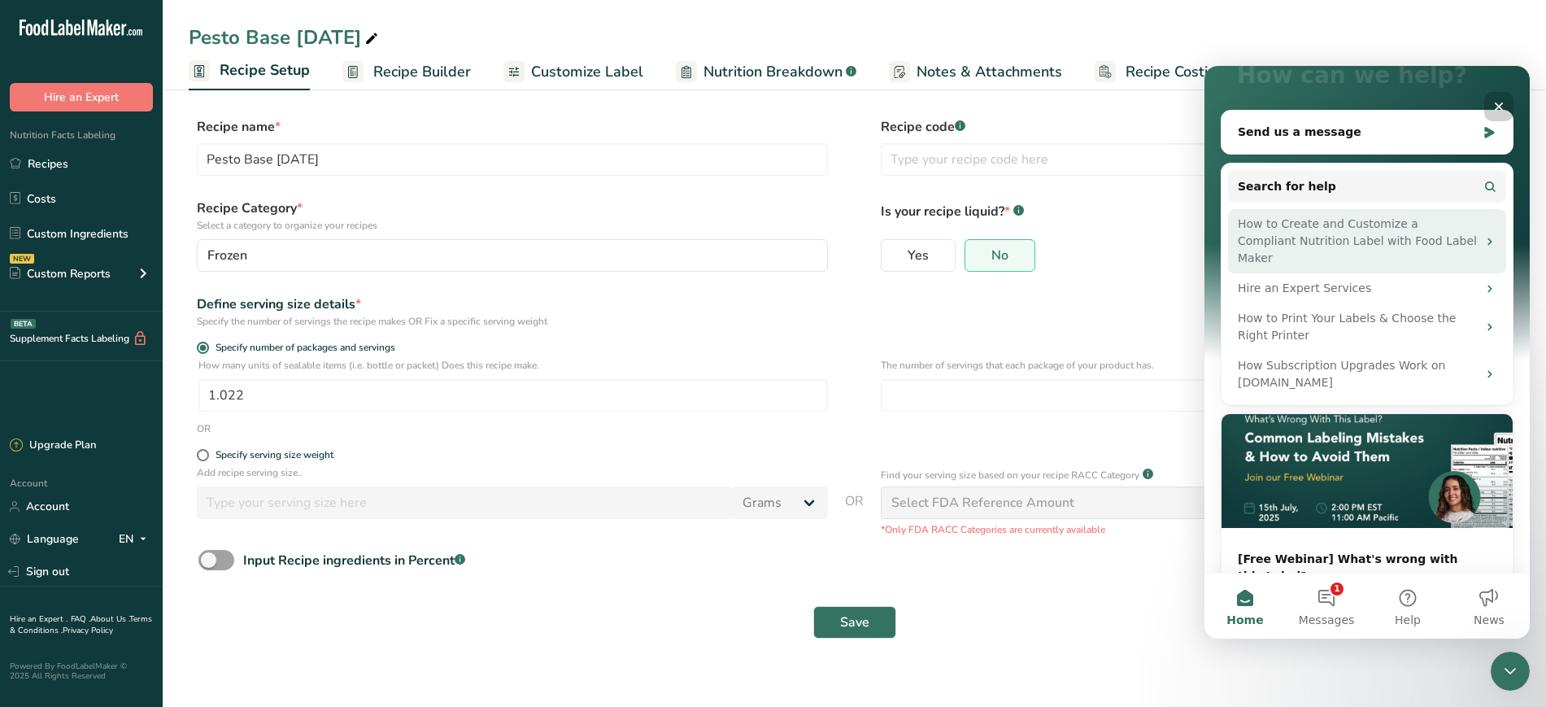
scroll to position [185, 0]
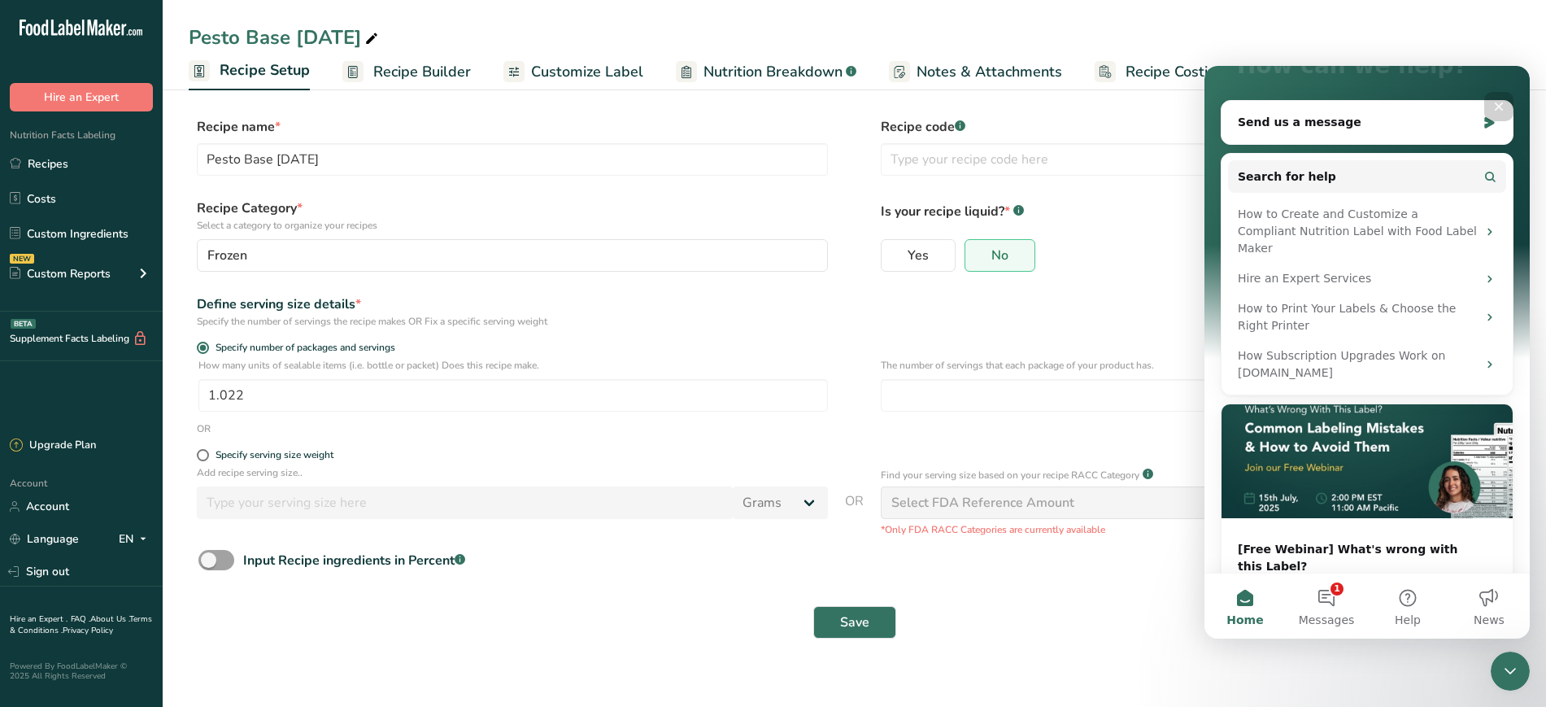
click at [395, 665] on section "Recipe name * Pesto Base [DATE] Recipe code .a-a{fill:#347362;}.b-a{fill:#fff;}…" at bounding box center [855, 380] width 1384 height 590
click at [1366, 160] on button "Search for help" at bounding box center [1367, 176] width 278 height 33
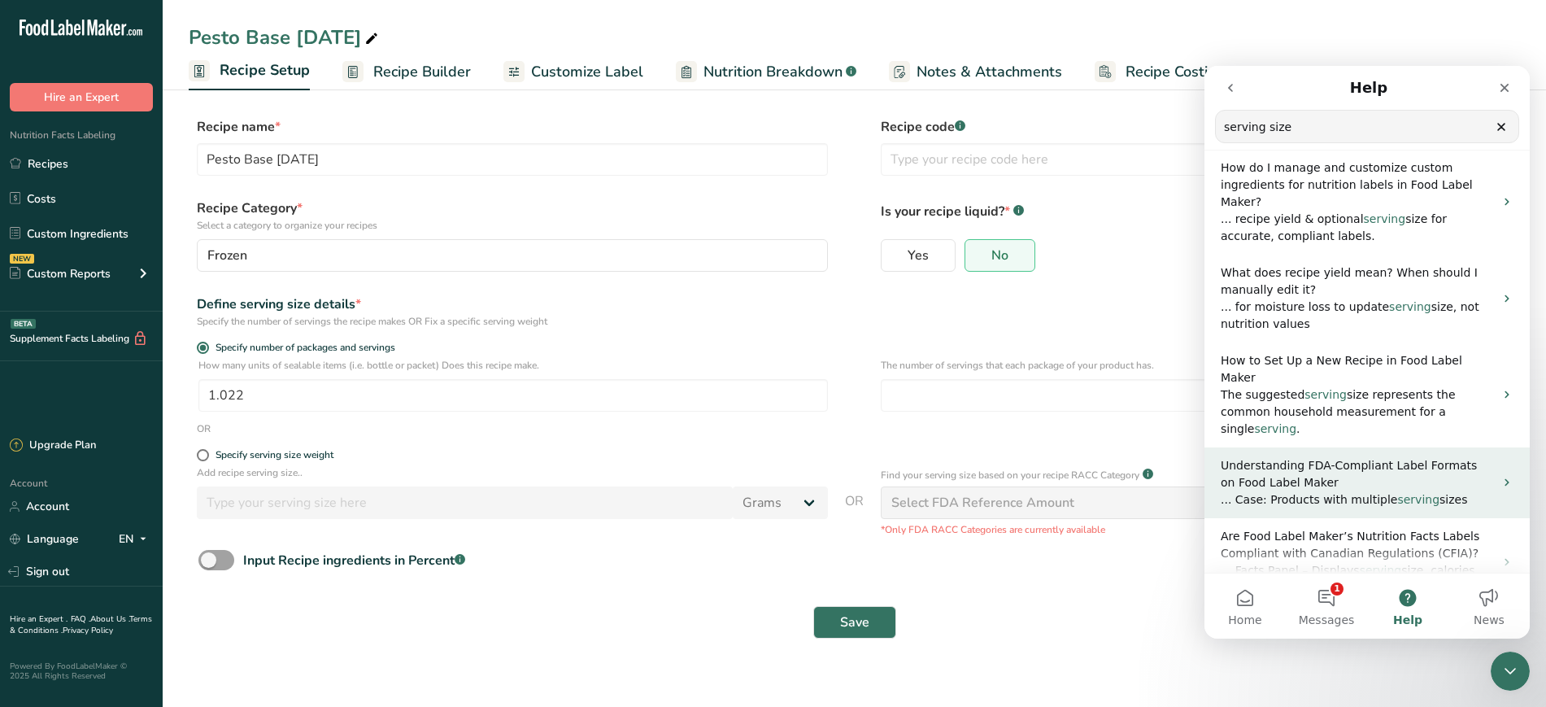
scroll to position [0, 0]
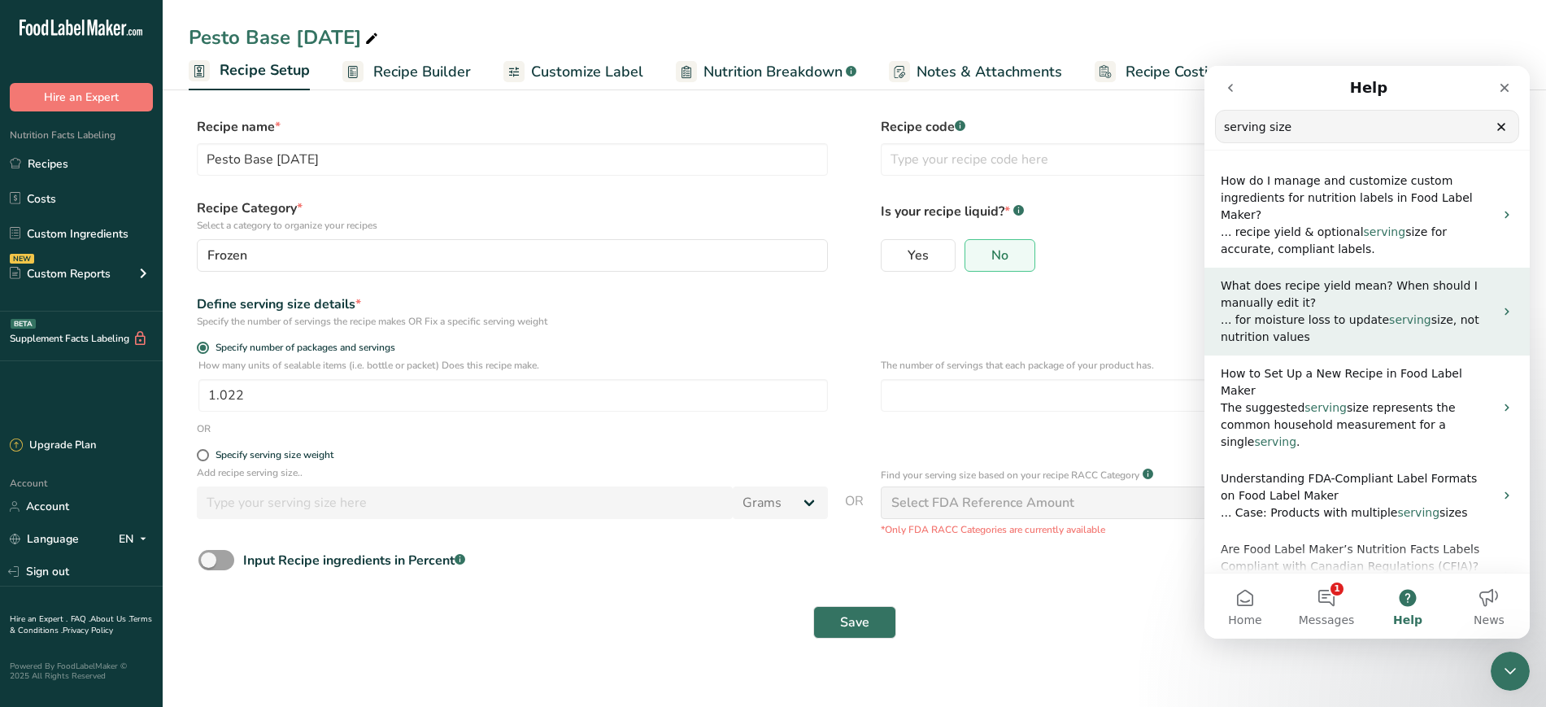
type input "serving size"
click at [1481, 312] on p "... for moisture loss to update serving size, not nutrition values" at bounding box center [1357, 329] width 273 height 34
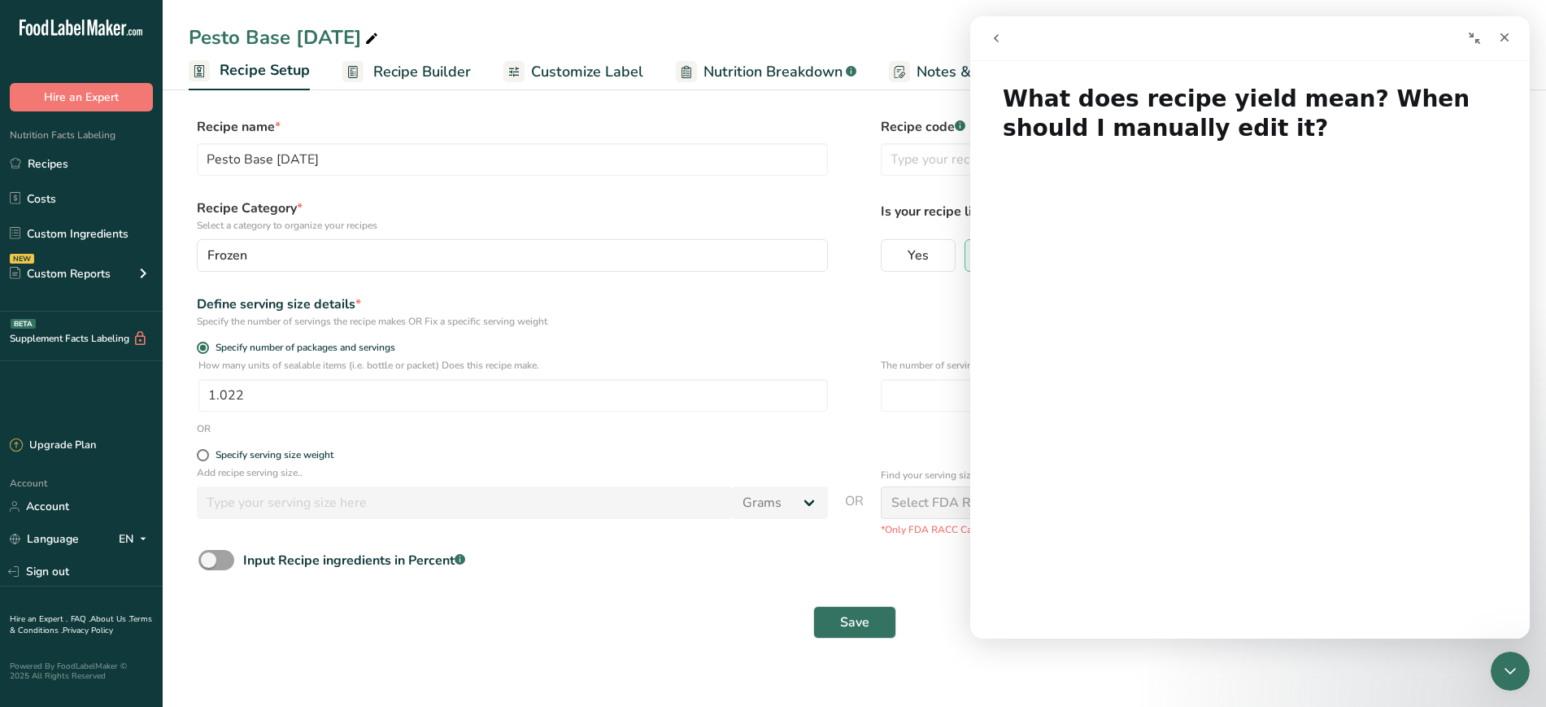
click at [392, 86] on link "Recipe Builder" at bounding box center [406, 72] width 129 height 37
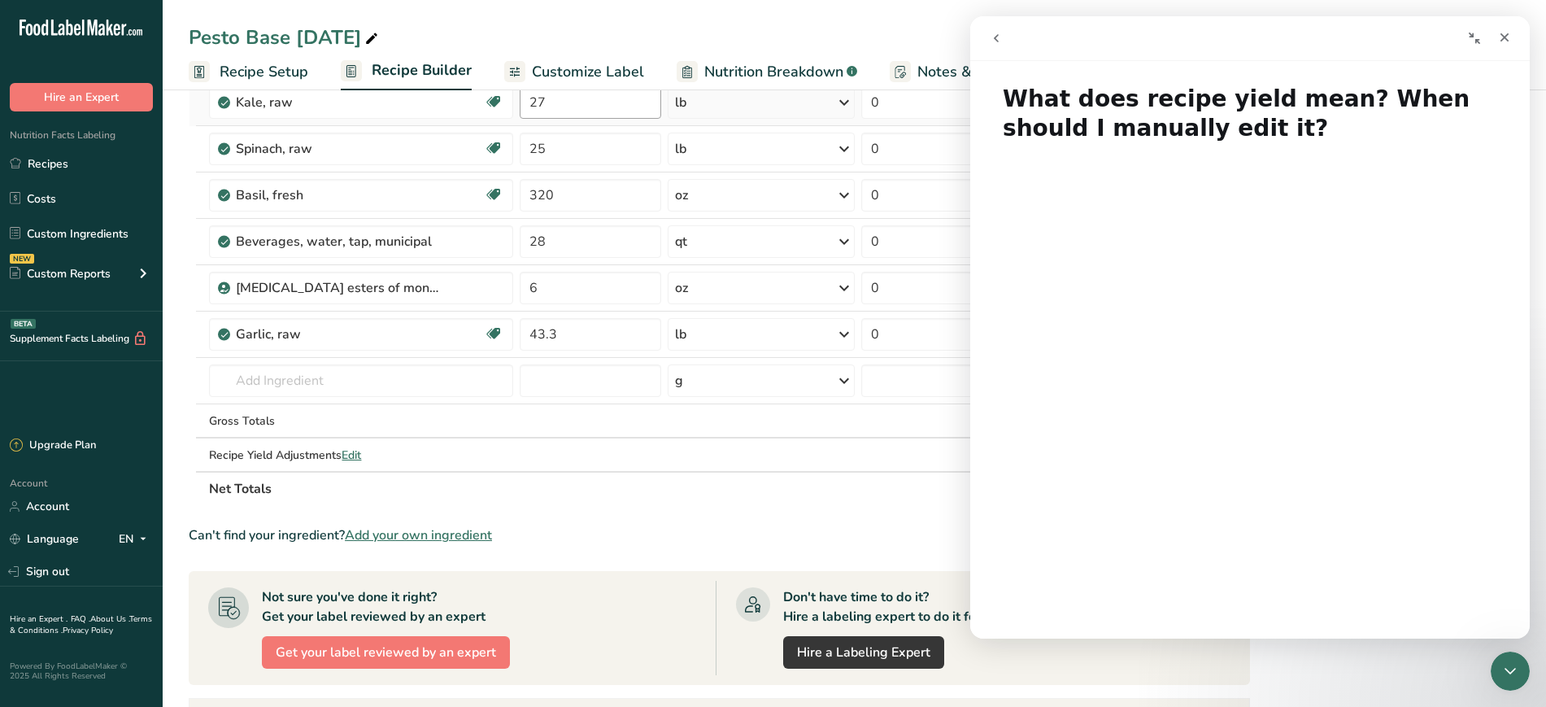
scroll to position [143, 0]
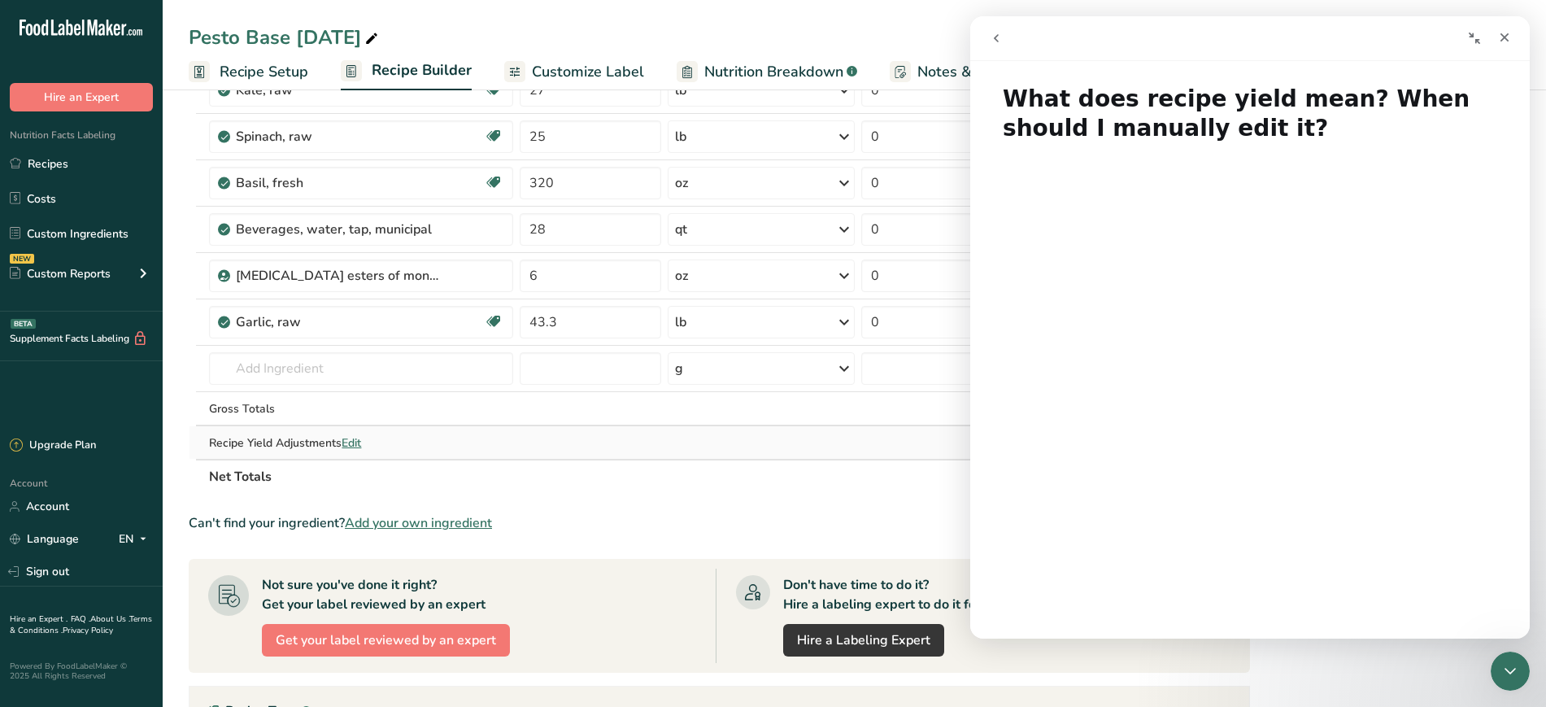
click at [350, 445] on span "Edit" at bounding box center [352, 442] width 20 height 15
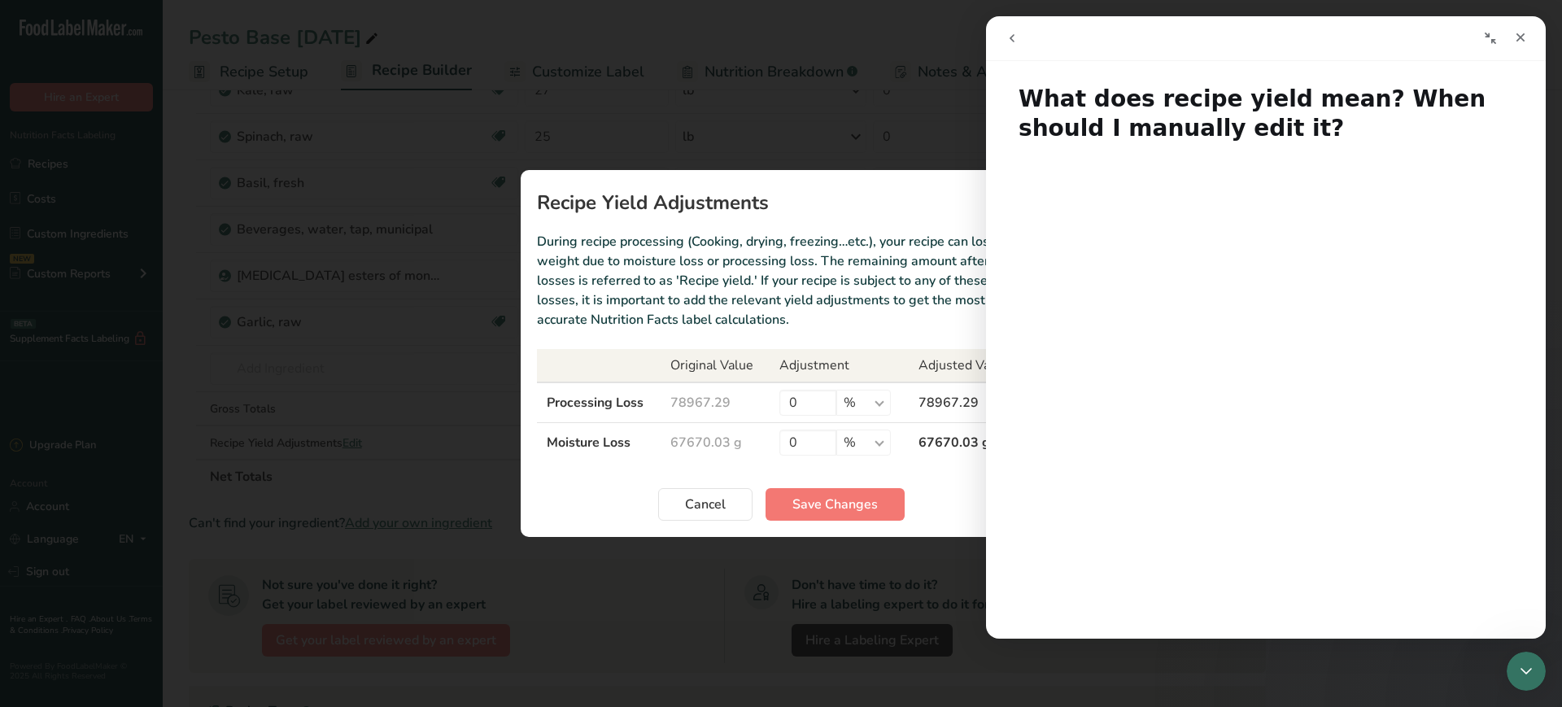
click at [376, 463] on div "Recipe yield modal" at bounding box center [781, 353] width 1562 height 707
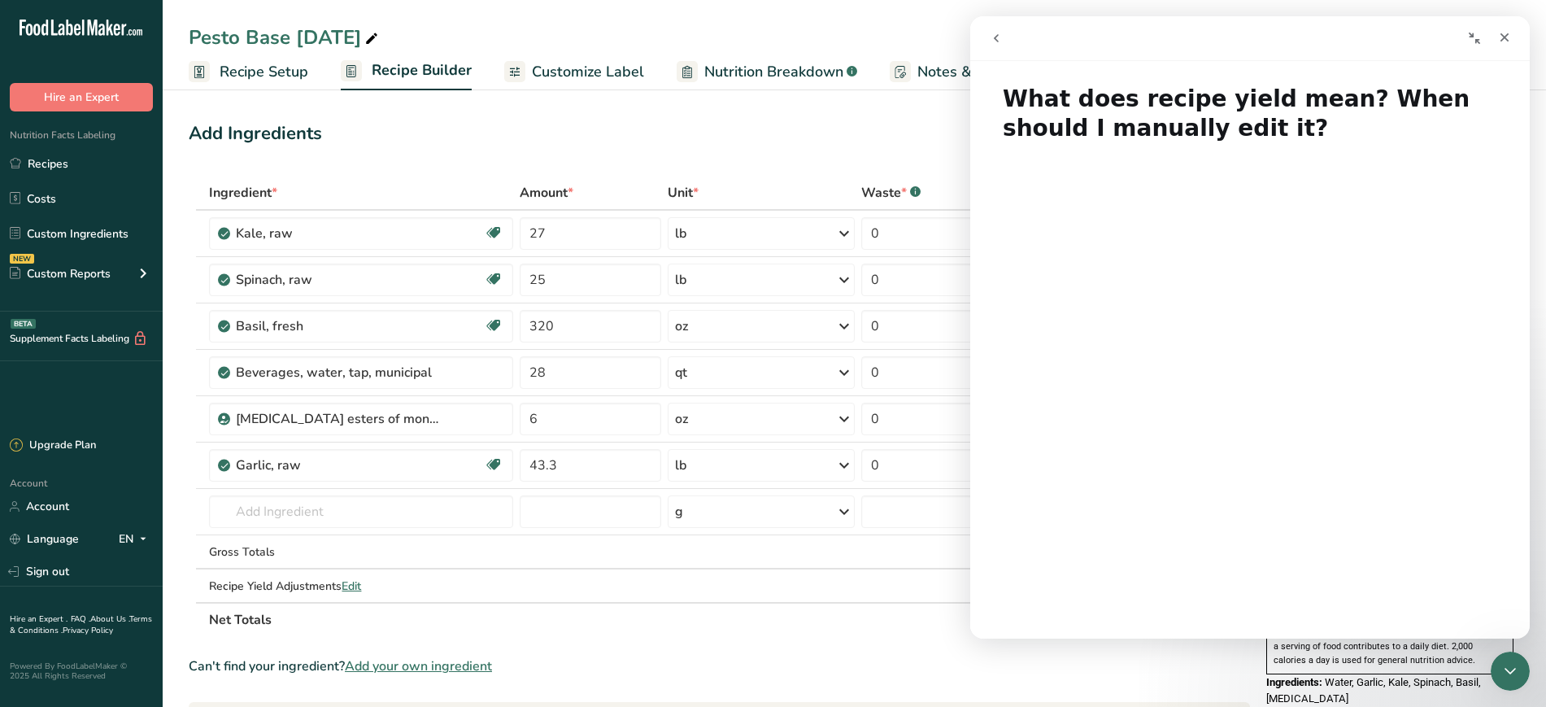
scroll to position [0, 0]
click at [1513, 38] on div "Close" at bounding box center [1504, 37] width 29 height 29
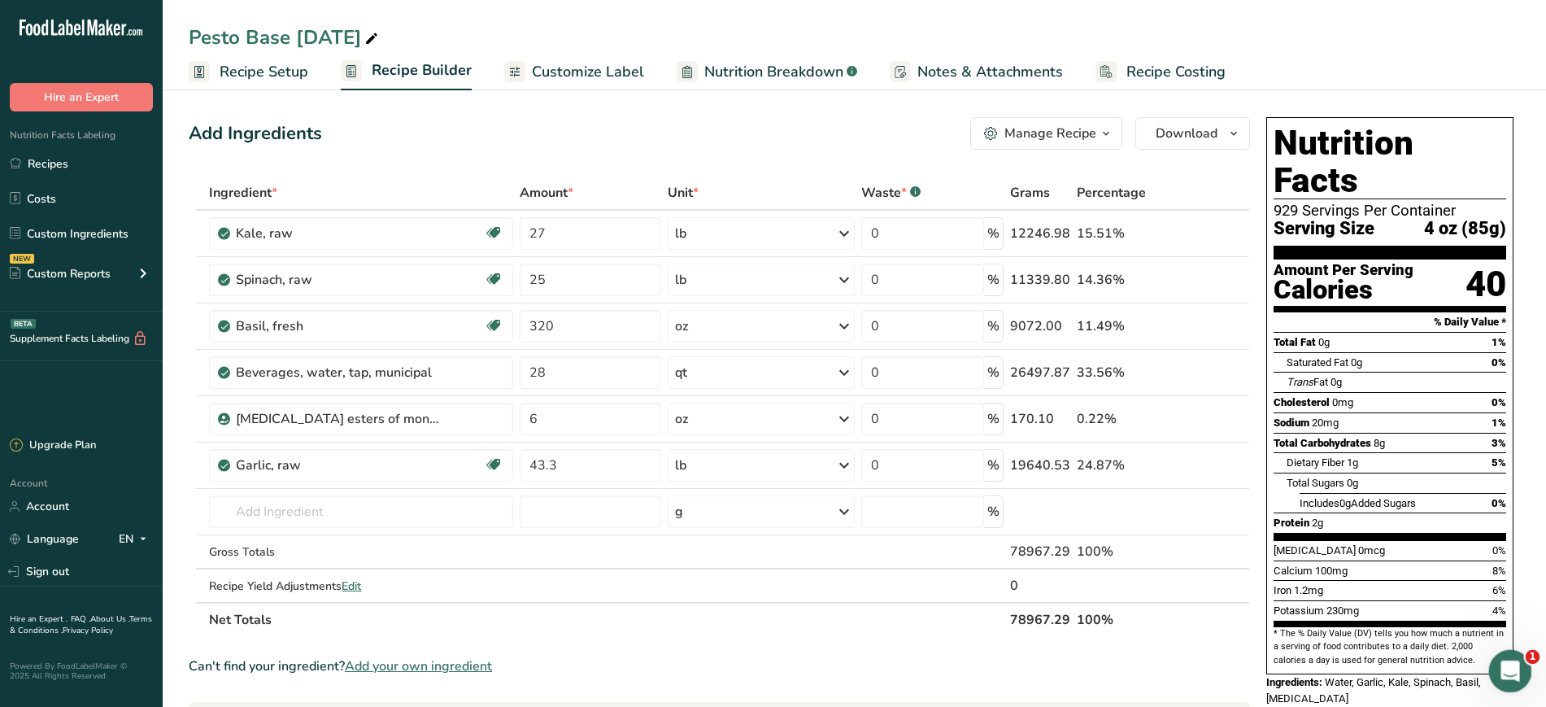
click at [1500, 680] on div "Open Intercom Messenger" at bounding box center [1508, 669] width 54 height 54
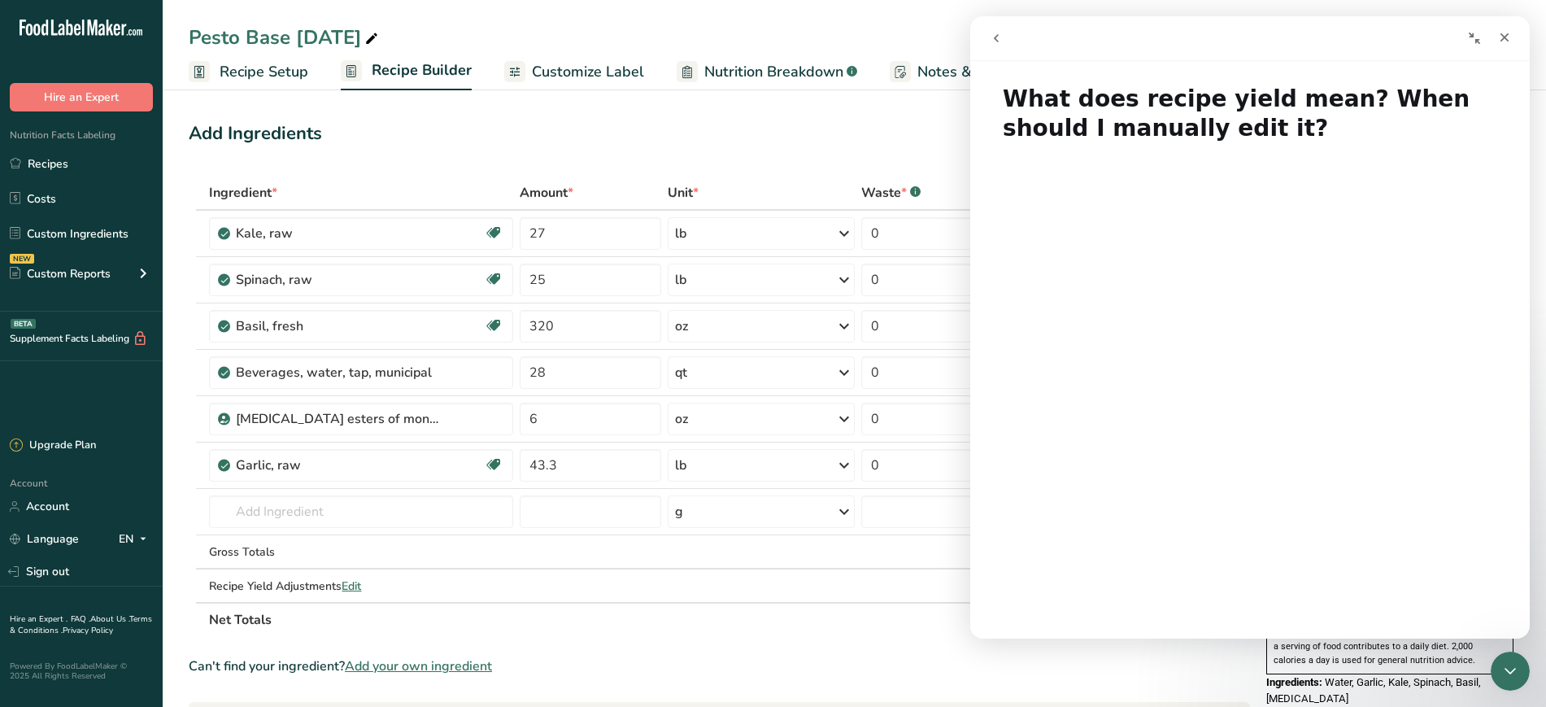
click at [994, 46] on button "go back" at bounding box center [996, 38] width 31 height 31
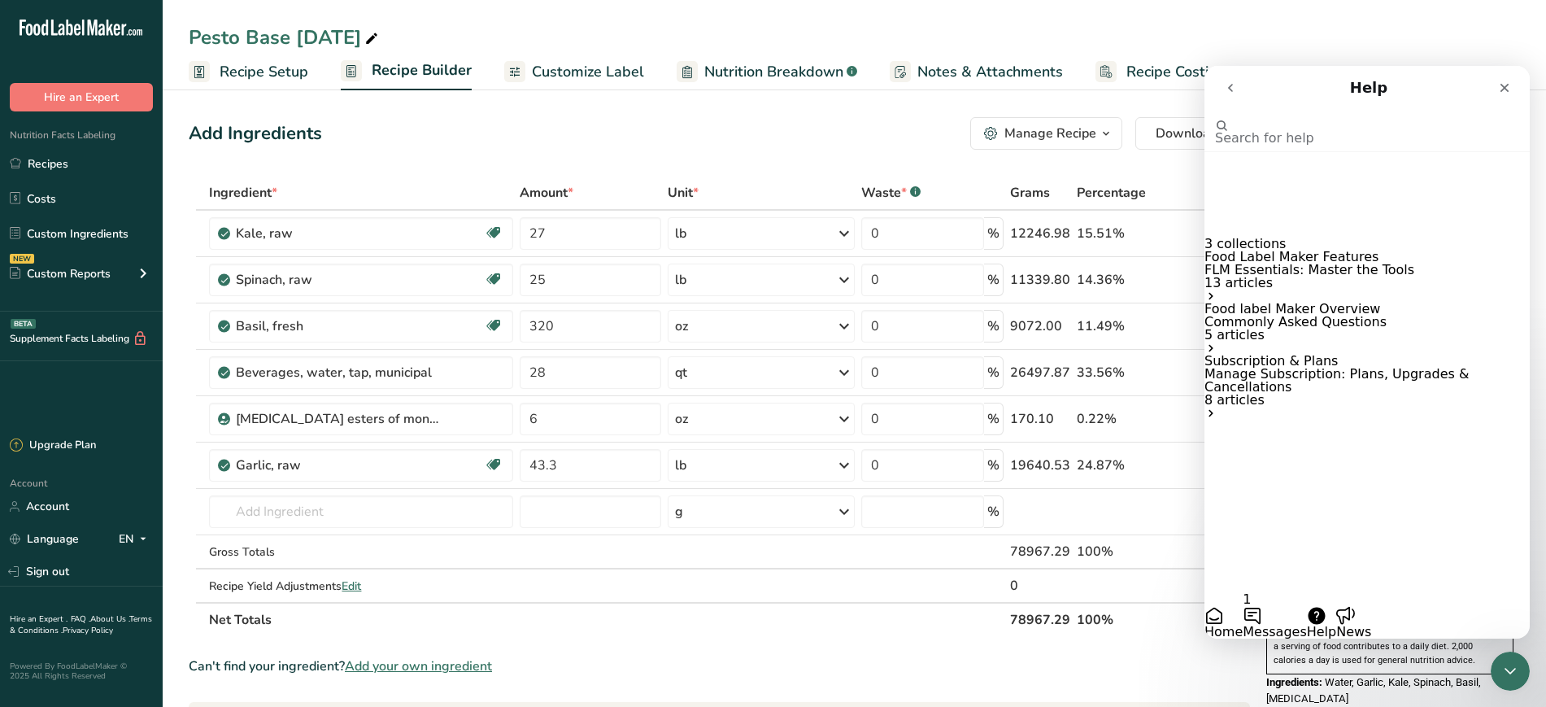
click at [1464, 251] on div "Food Label Maker Features FLM Essentials: Master the Tools 13 articles" at bounding box center [1367, 270] width 325 height 39
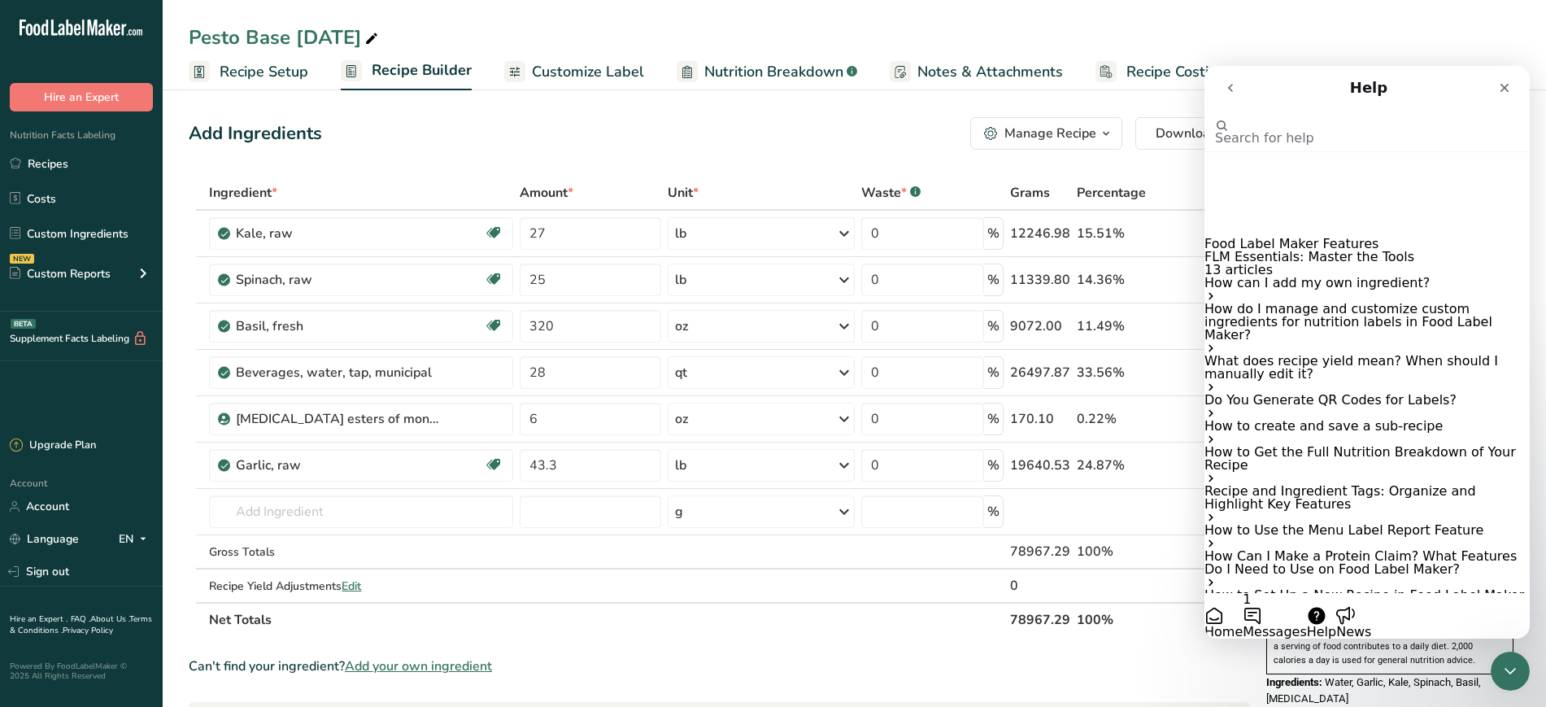
scroll to position [273, 0]
click at [1237, 93] on icon "go back" at bounding box center [1230, 87] width 13 height 13
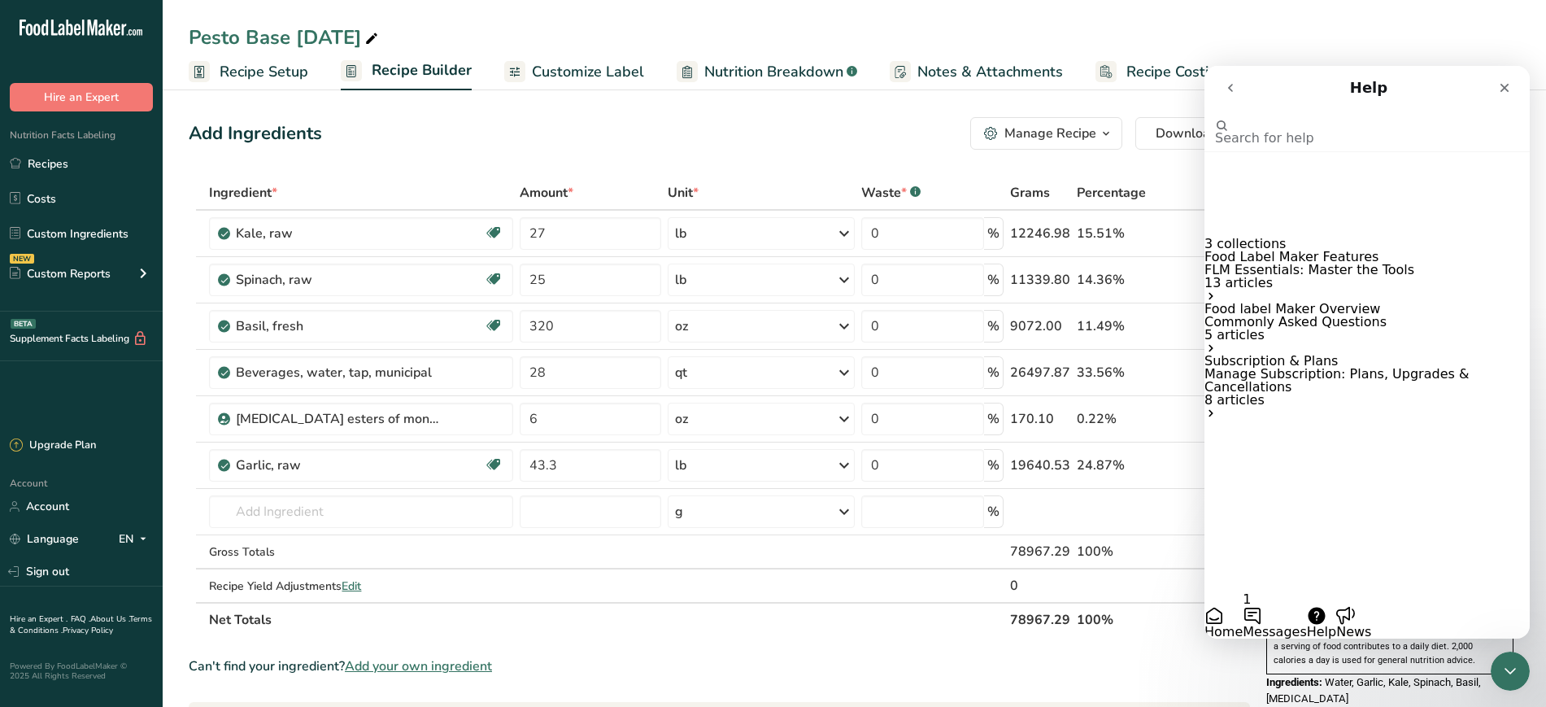
click at [1331, 394] on p "Manage Subscription: Plans, Upgrades & Cancellations" at bounding box center [1367, 381] width 325 height 26
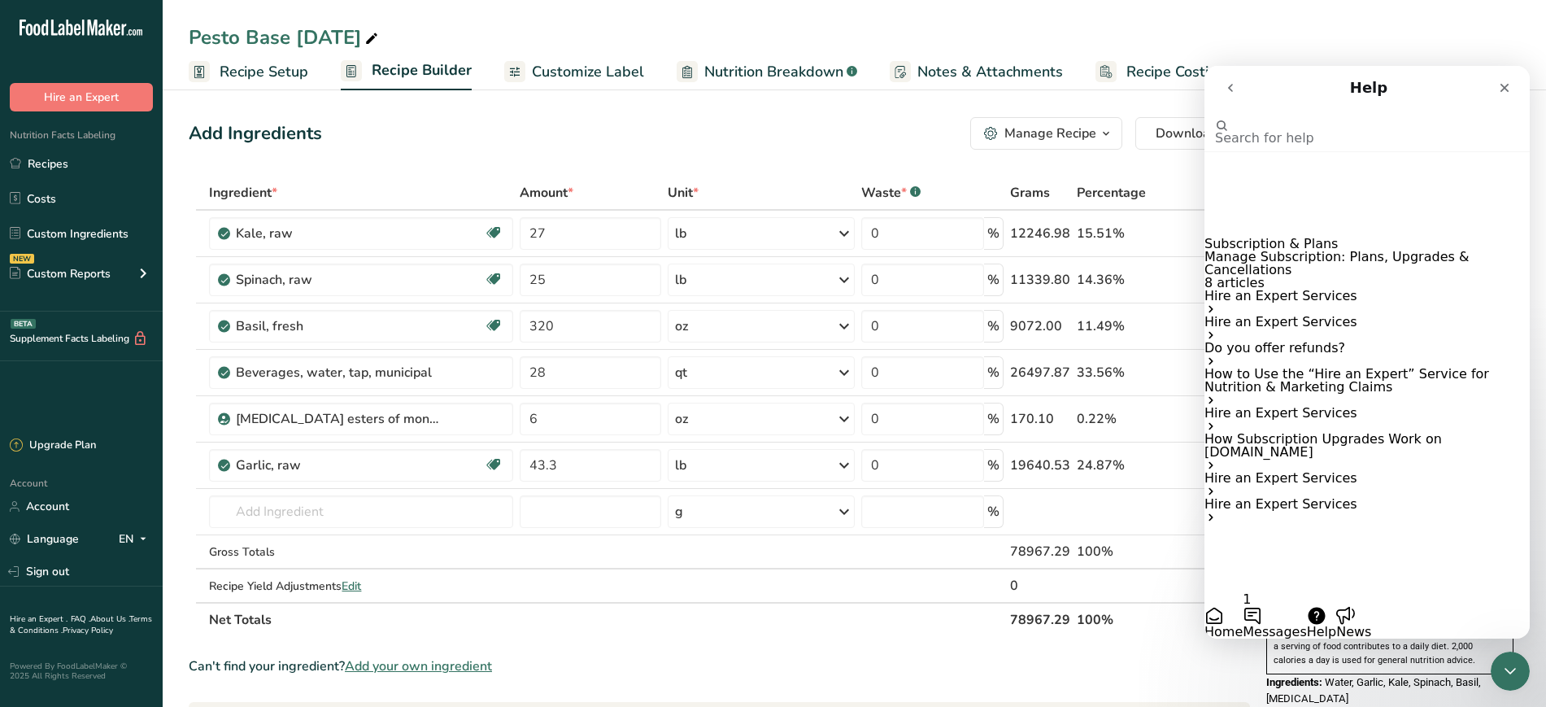
click at [1236, 85] on icon "go back" at bounding box center [1230, 87] width 13 height 13
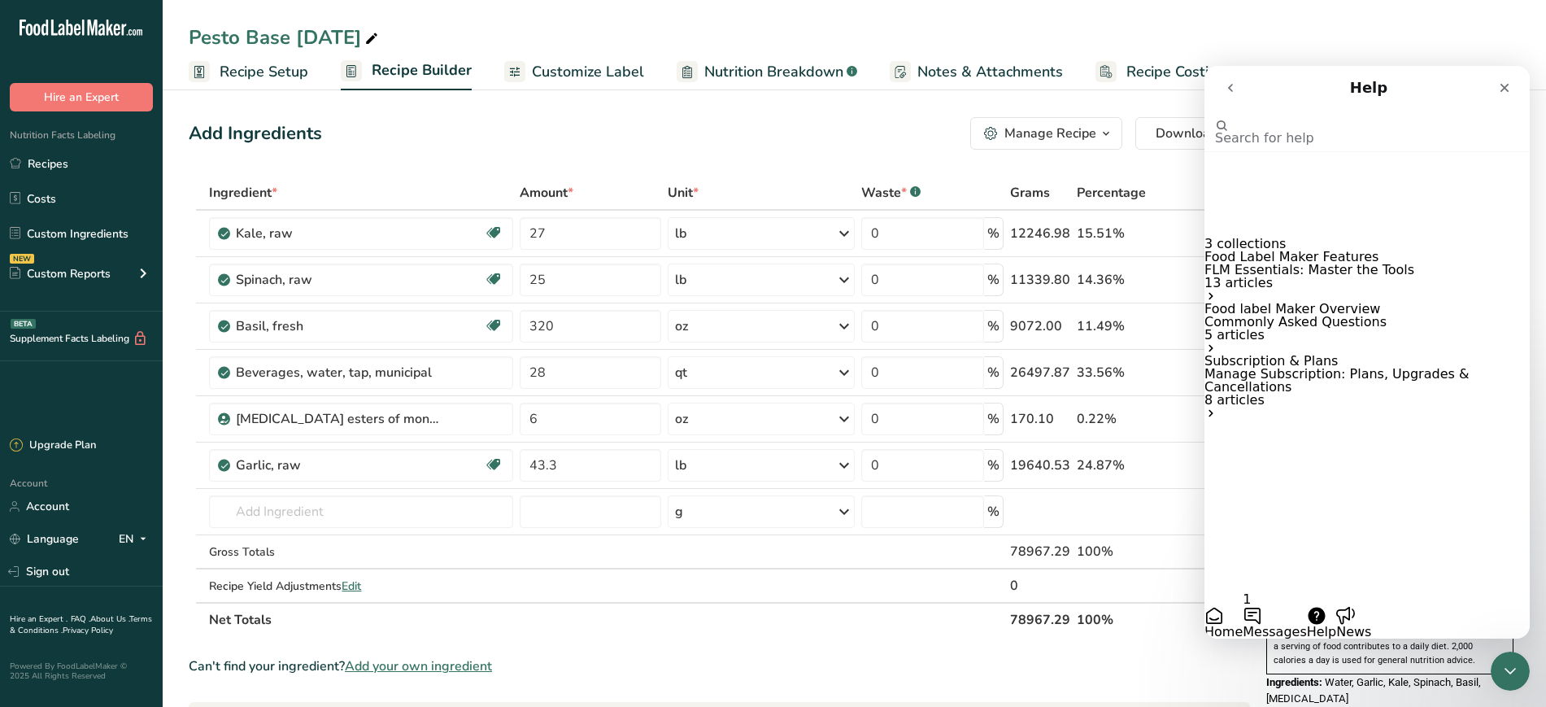
click at [1236, 85] on icon "go back" at bounding box center [1230, 87] width 13 height 13
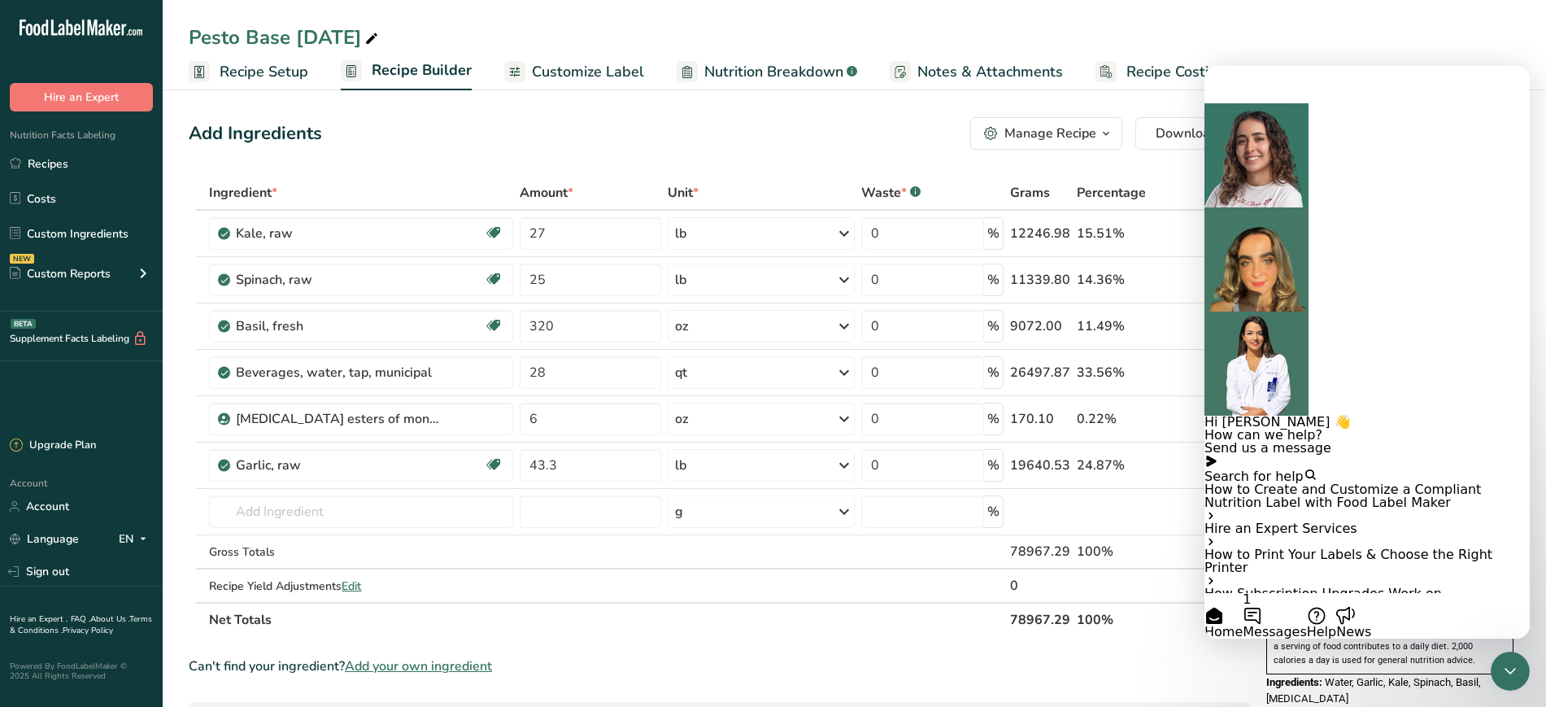
scroll to position [0, 0]
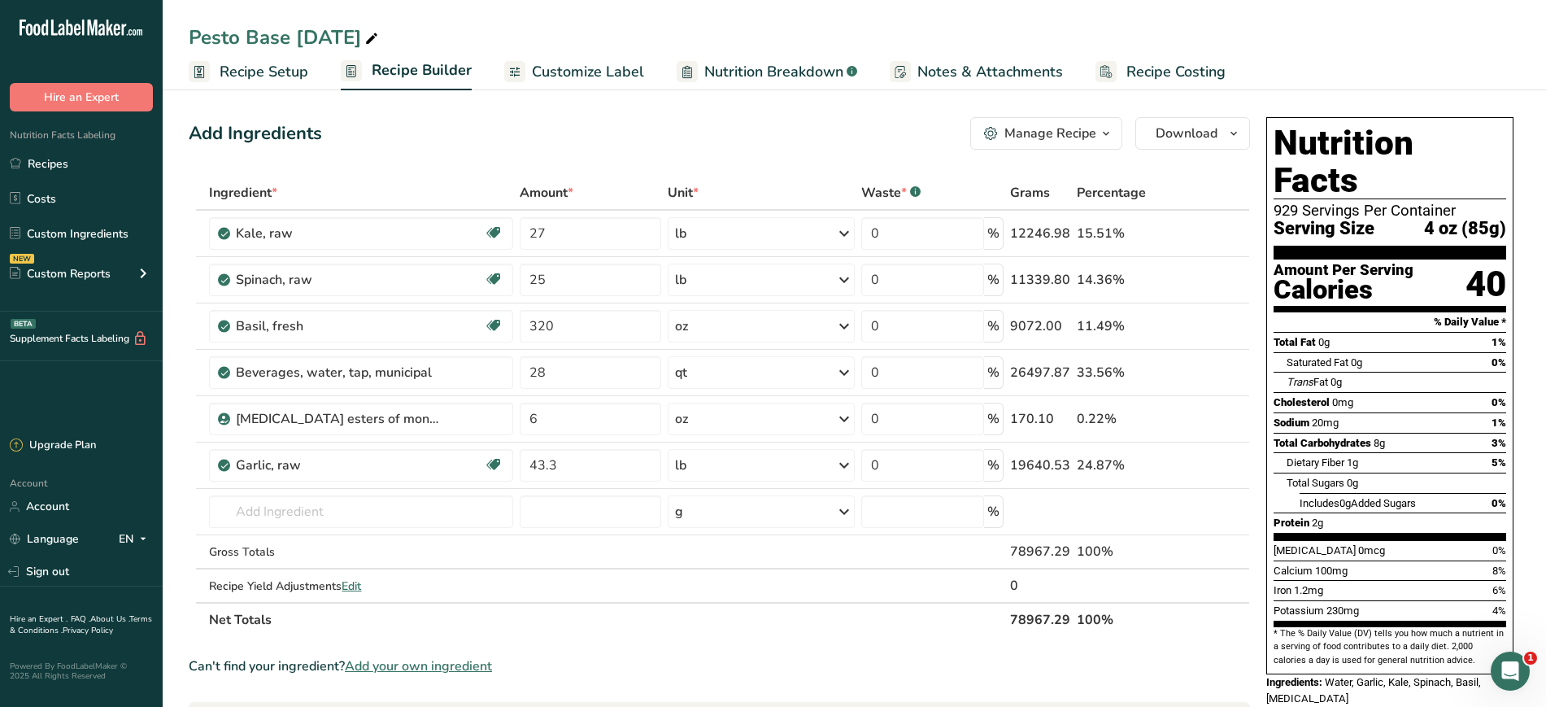
click at [72, 617] on link "FAQ ." at bounding box center [81, 618] width 20 height 11
click at [275, 66] on span "Recipe Setup" at bounding box center [264, 72] width 89 height 22
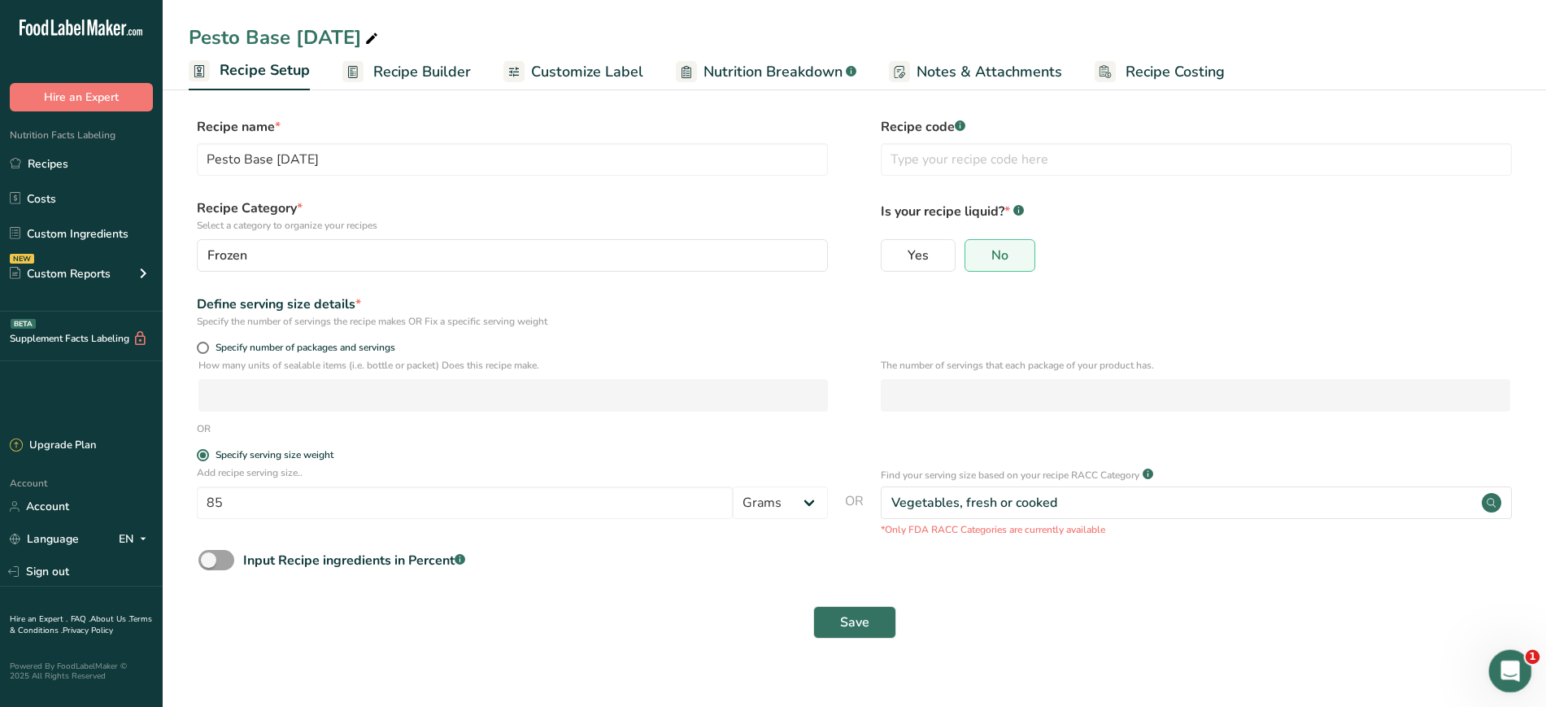
click at [1495, 669] on icon "Open Intercom Messenger" at bounding box center [1508, 669] width 27 height 27
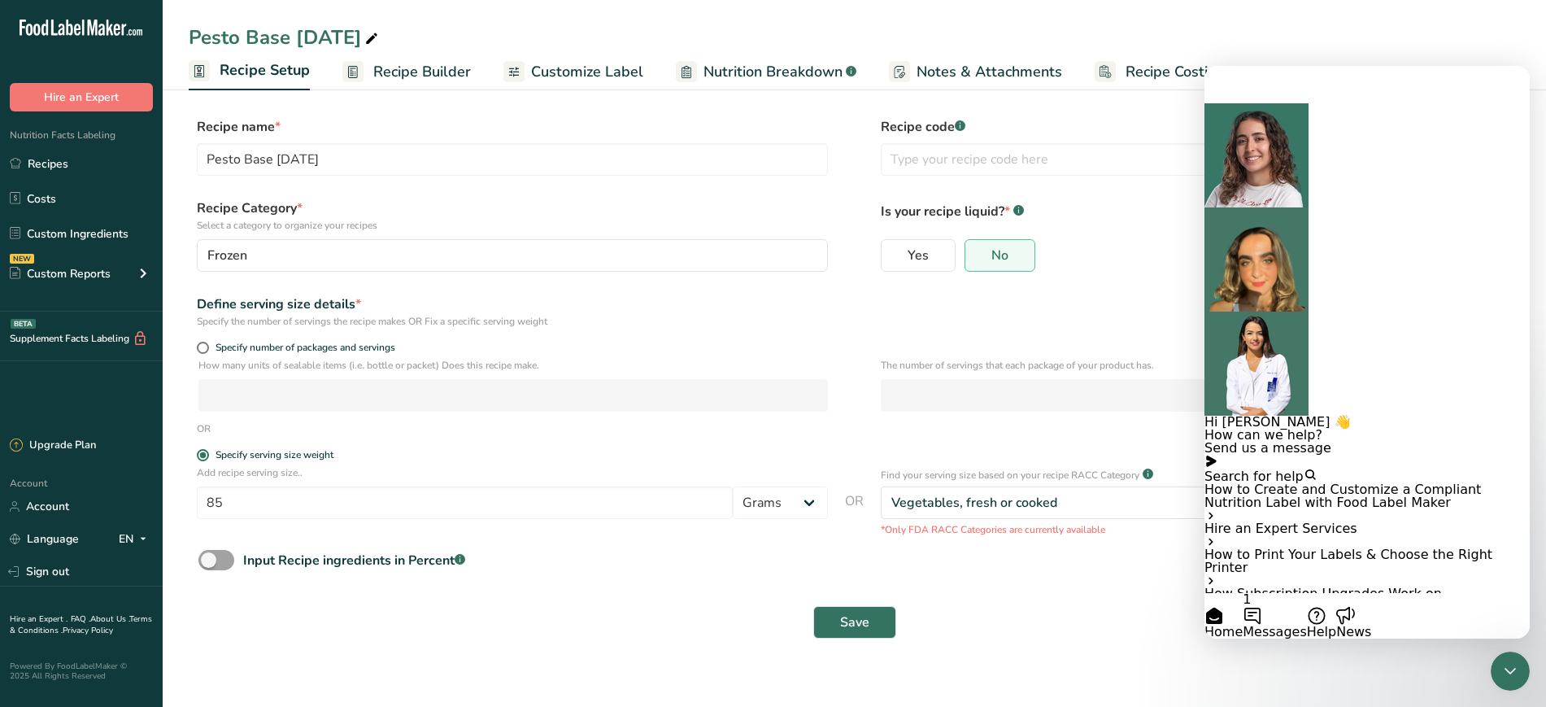
click at [1317, 468] on button "Search for help" at bounding box center [1261, 475] width 112 height 15
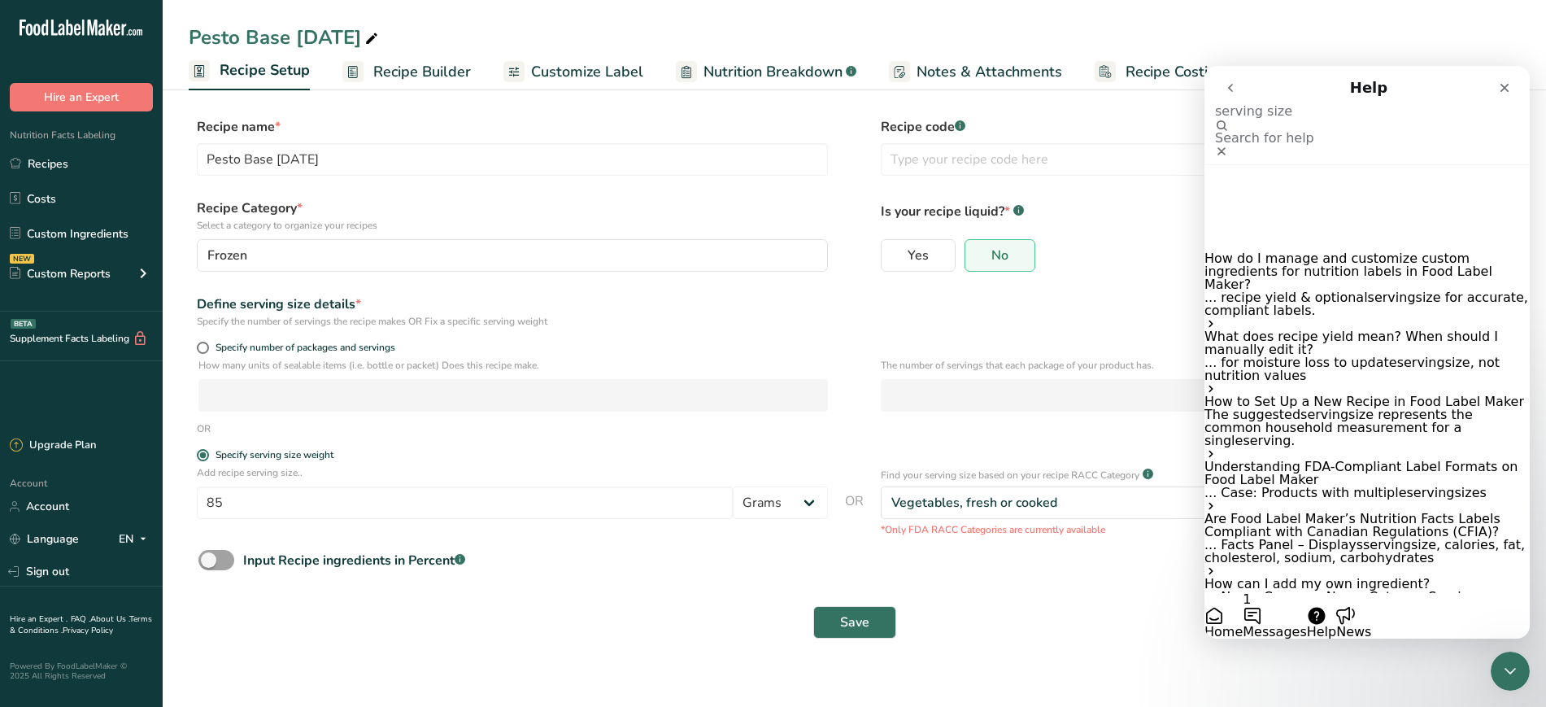
type input "serving size"
click at [1380, 407] on span "size represents the common household measurement for a single" at bounding box center [1339, 427] width 268 height 41
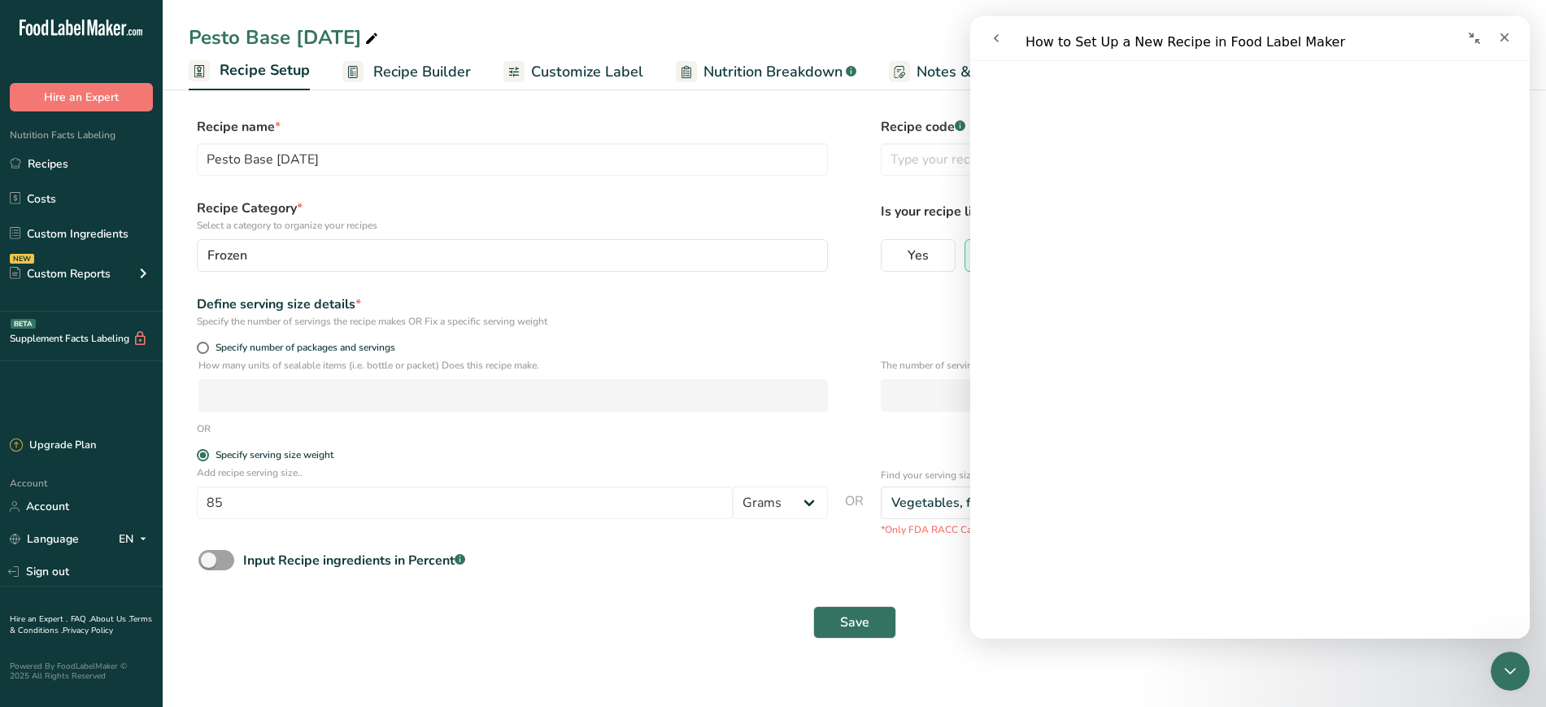
scroll to position [308, 0]
click at [622, 686] on main "Pesto Base [DATE] Recipe Setup Recipe Builder Customize Label Nutrition Breakdo…" at bounding box center [773, 353] width 1546 height 707
click at [1508, 45] on div "Close" at bounding box center [1504, 37] width 29 height 29
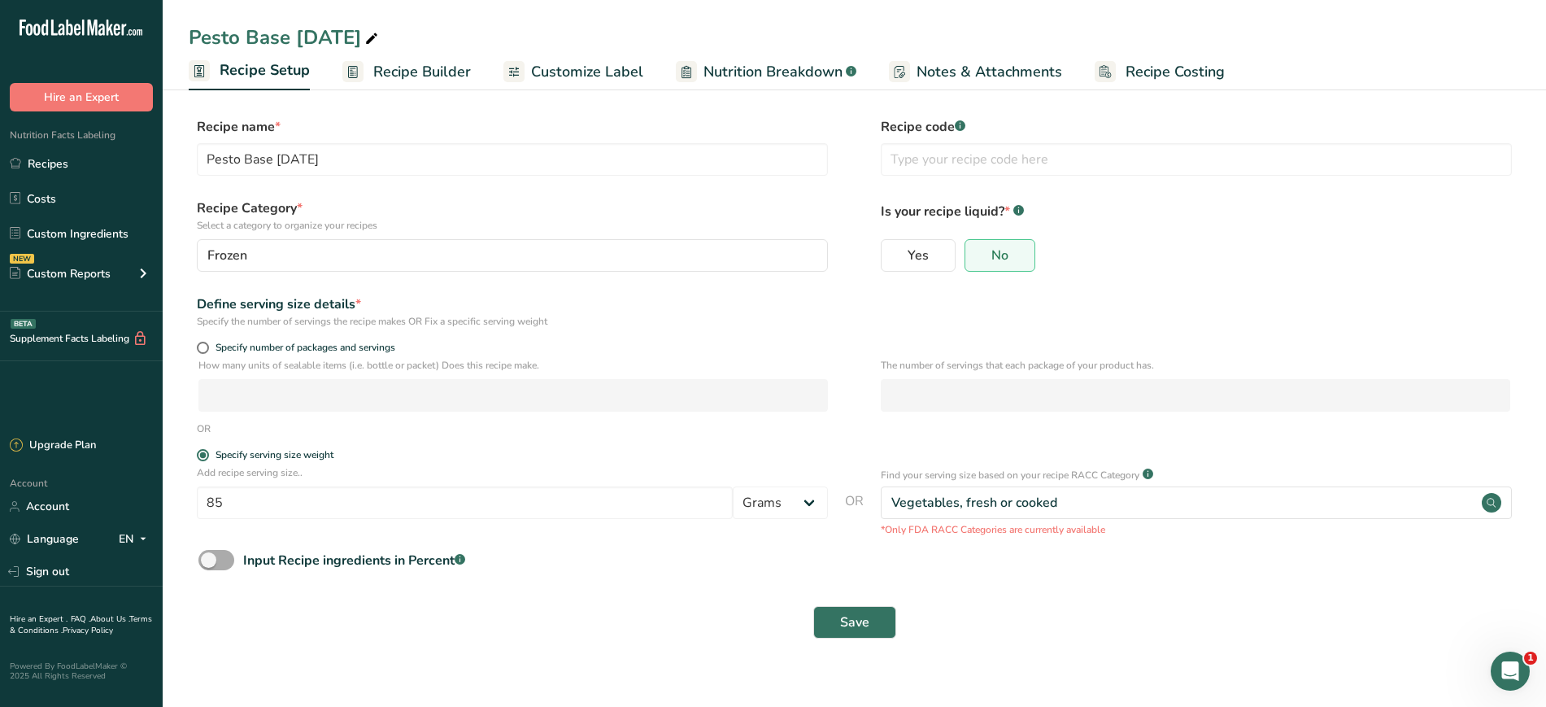
click at [212, 564] on span at bounding box center [216, 560] width 36 height 20
click at [209, 564] on input "Input Recipe ingredients in Percent .a-a{fill:#347362;}.b-a{fill:#fff;}" at bounding box center [203, 560] width 11 height 11
checkbox input "true"
click at [204, 350] on span at bounding box center [203, 348] width 12 height 12
click at [204, 350] on input "Specify number of packages and servings" at bounding box center [202, 347] width 11 height 11
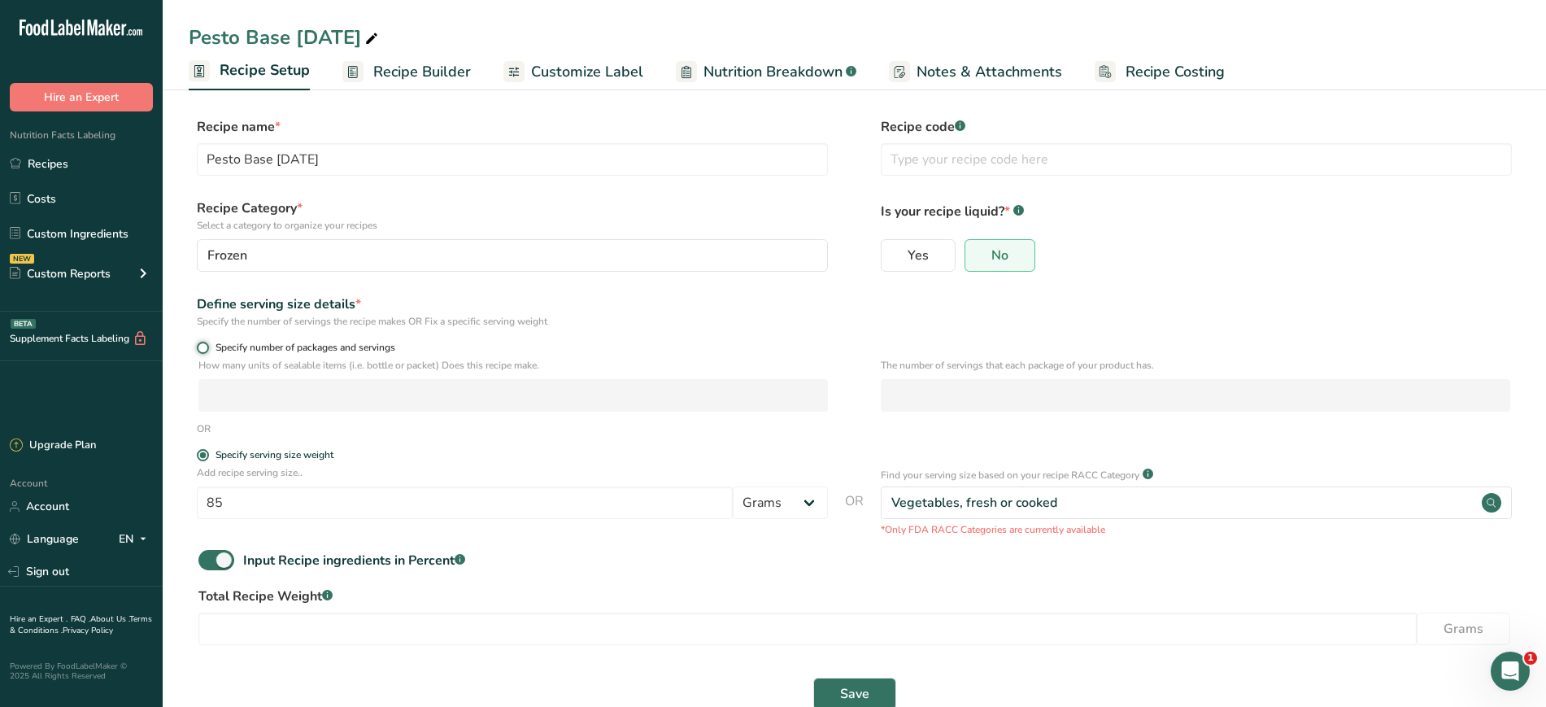
radio input "true"
radio input "false"
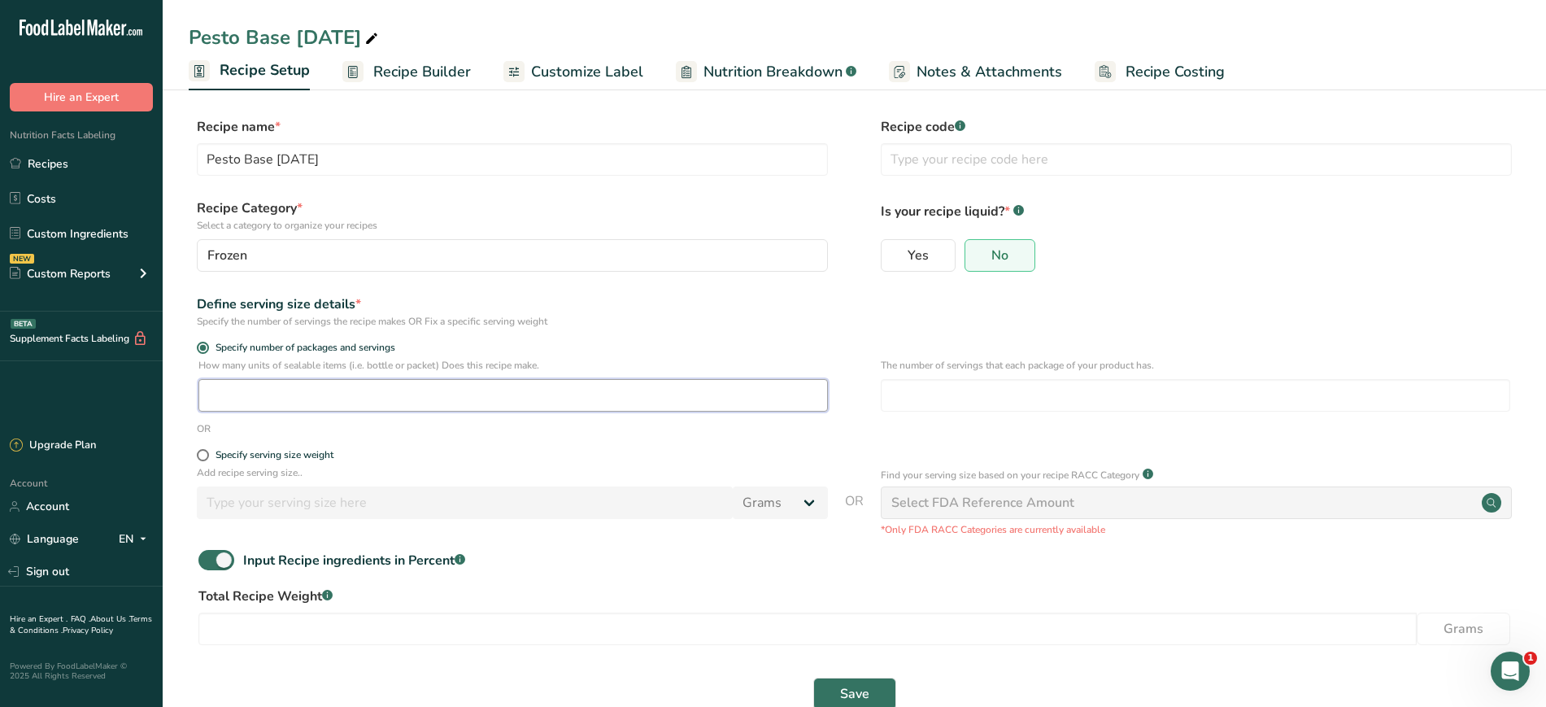
click at [233, 393] on input "number" at bounding box center [513, 395] width 630 height 33
type input "140"
click at [1015, 392] on input "number" at bounding box center [1196, 395] width 630 height 33
type input "2"
click at [1011, 570] on div "Input Recipe ingredients in Percent .a-a{fill:#347362;}.b-a{fill:#fff;}" at bounding box center [855, 566] width 1332 height 33
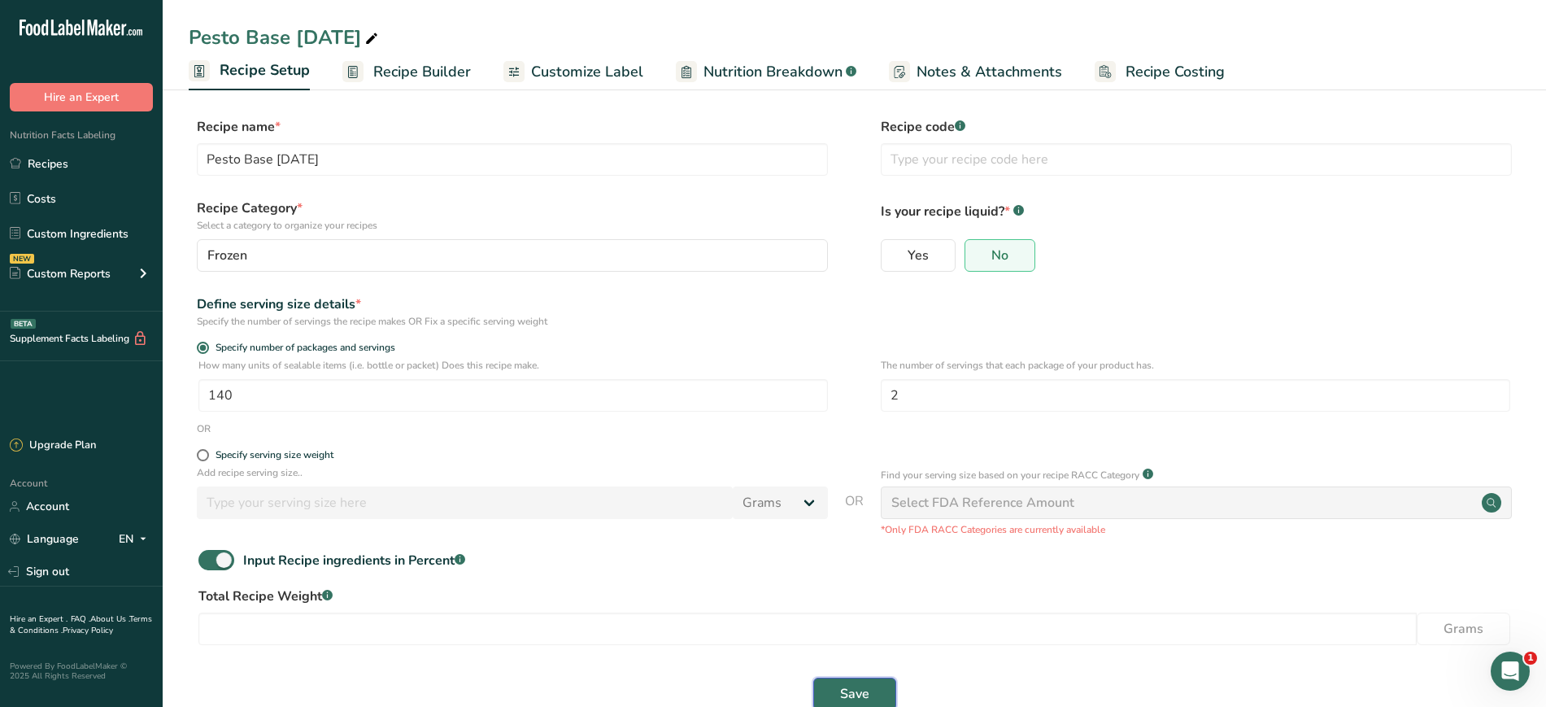
click at [830, 696] on button "Save" at bounding box center [855, 694] width 83 height 33
click at [207, 560] on span at bounding box center [216, 560] width 36 height 20
click at [207, 560] on input "Input Recipe ingredients in Percent .a-a{fill:#347362;}.b-a{fill:#fff;}" at bounding box center [203, 560] width 11 height 11
checkbox input "false"
click at [858, 618] on span "Save" at bounding box center [854, 623] width 29 height 20
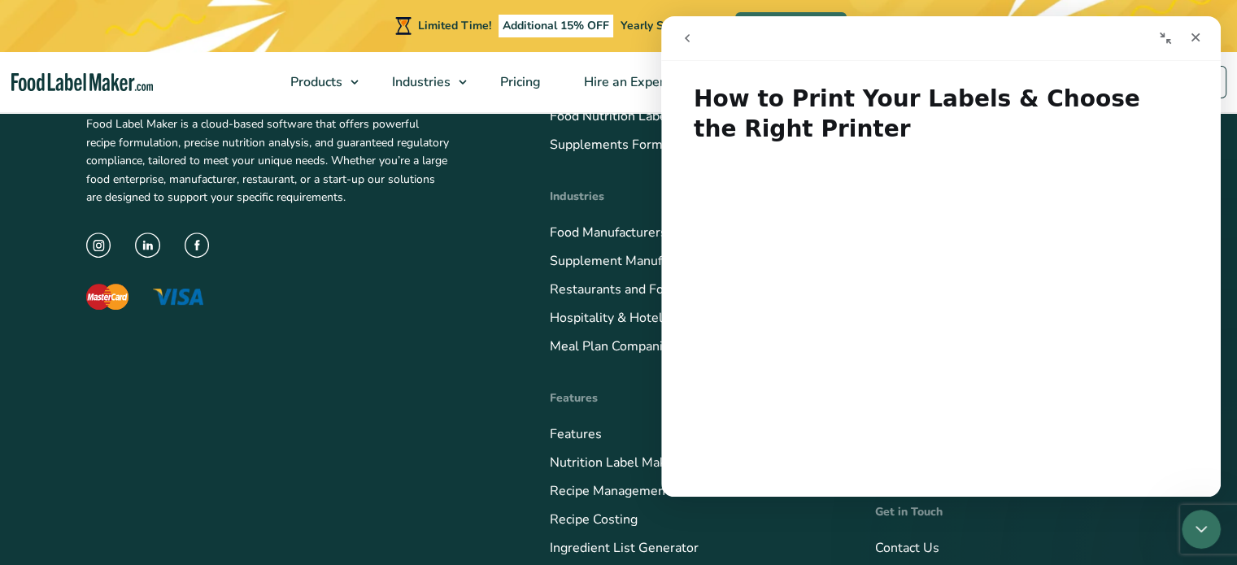
scroll to position [726, 0]
click at [691, 36] on icon "go back" at bounding box center [687, 38] width 13 height 13
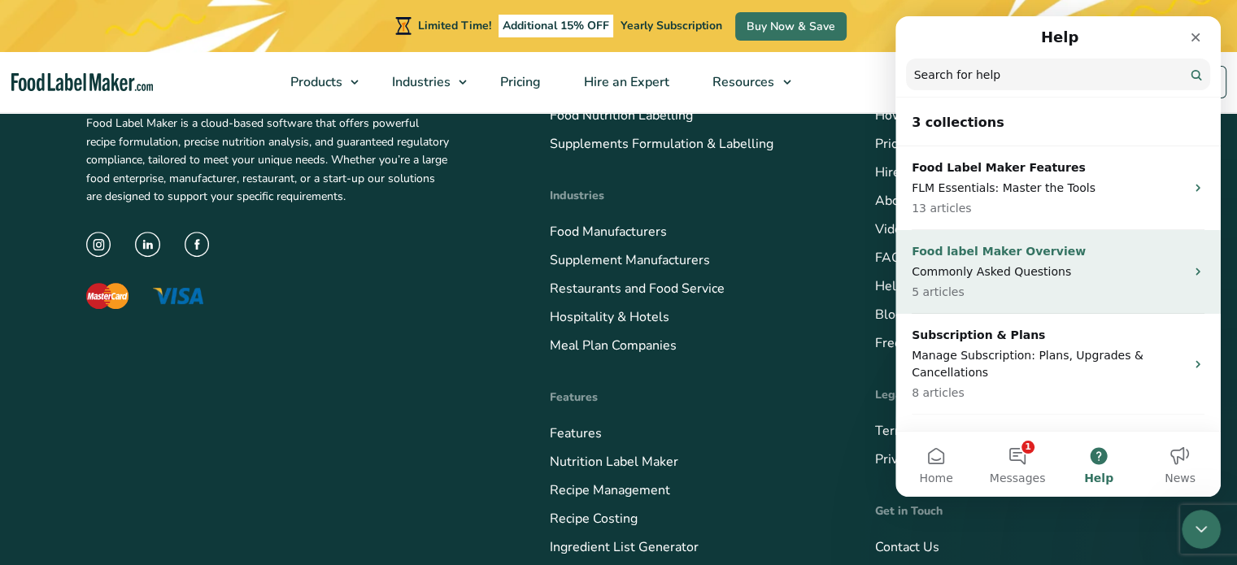
click at [1096, 289] on p "5 articles" at bounding box center [1048, 292] width 273 height 17
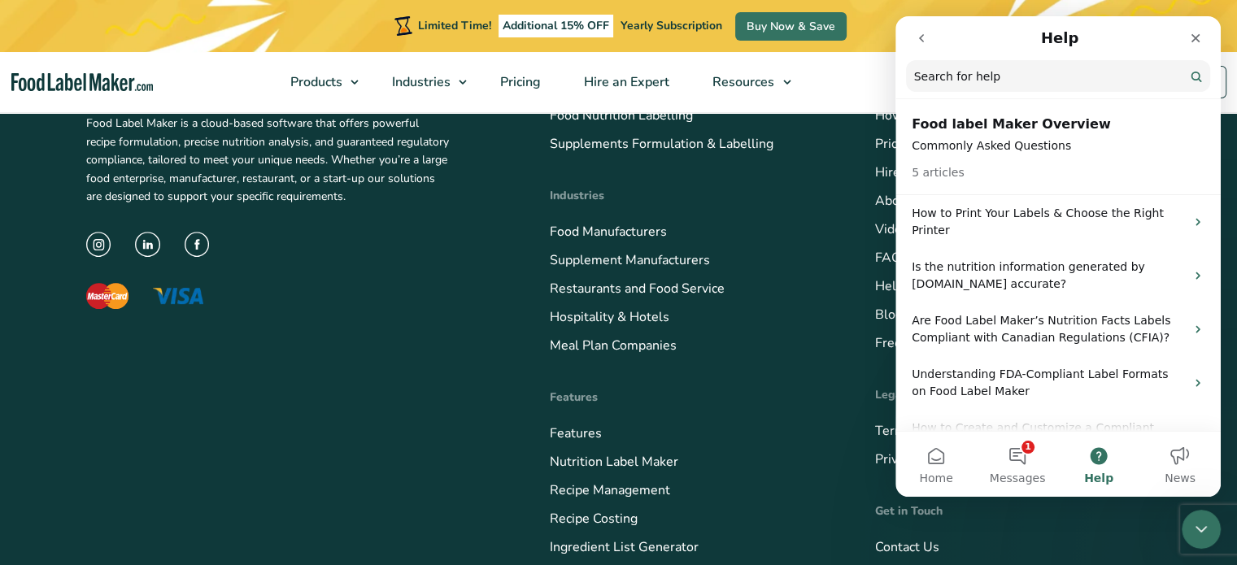
scroll to position [21, 0]
